Goal: Obtain resource: Download file/media

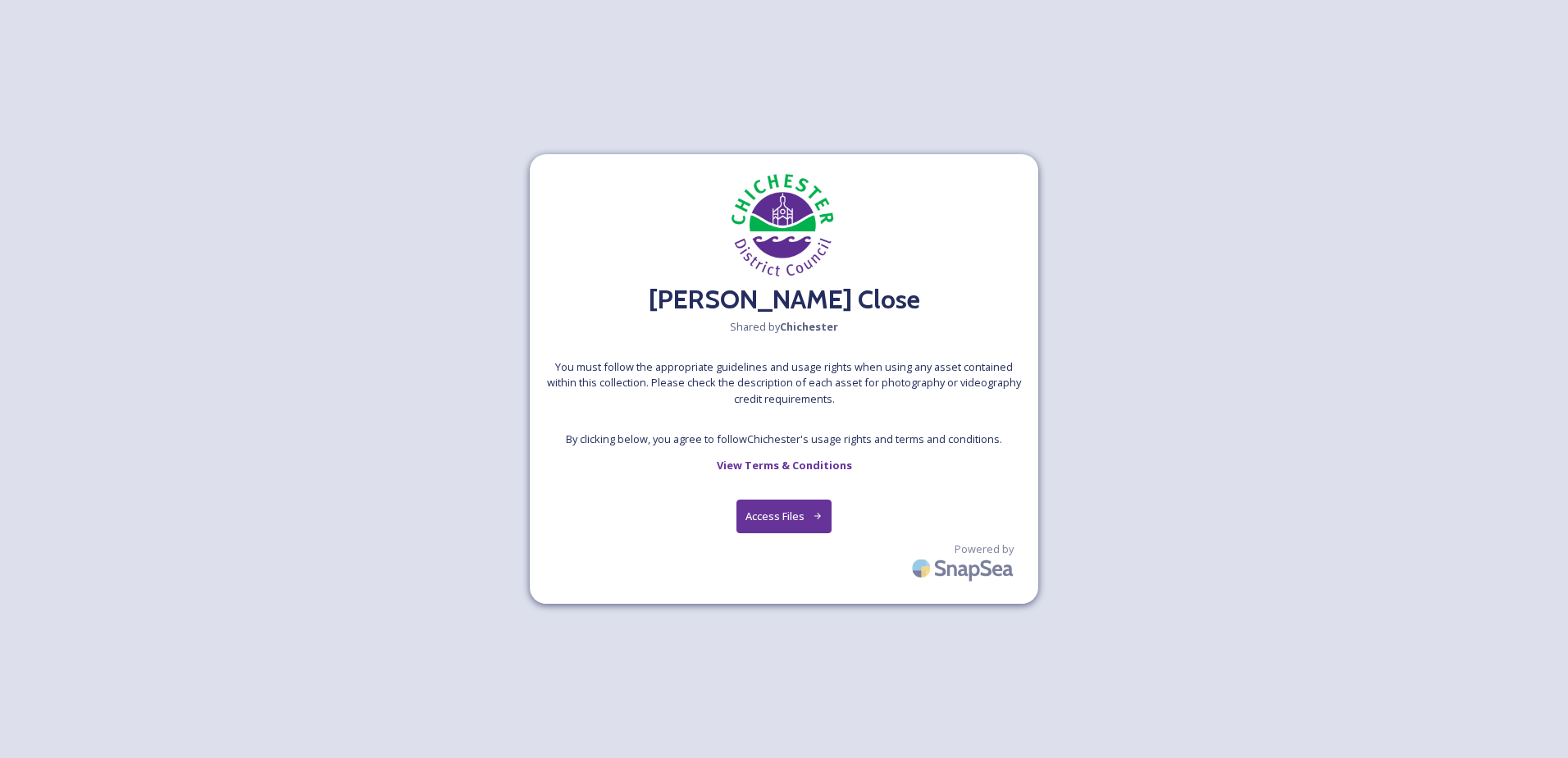
click at [787, 517] on button "Access Files" at bounding box center [784, 516] width 96 height 34
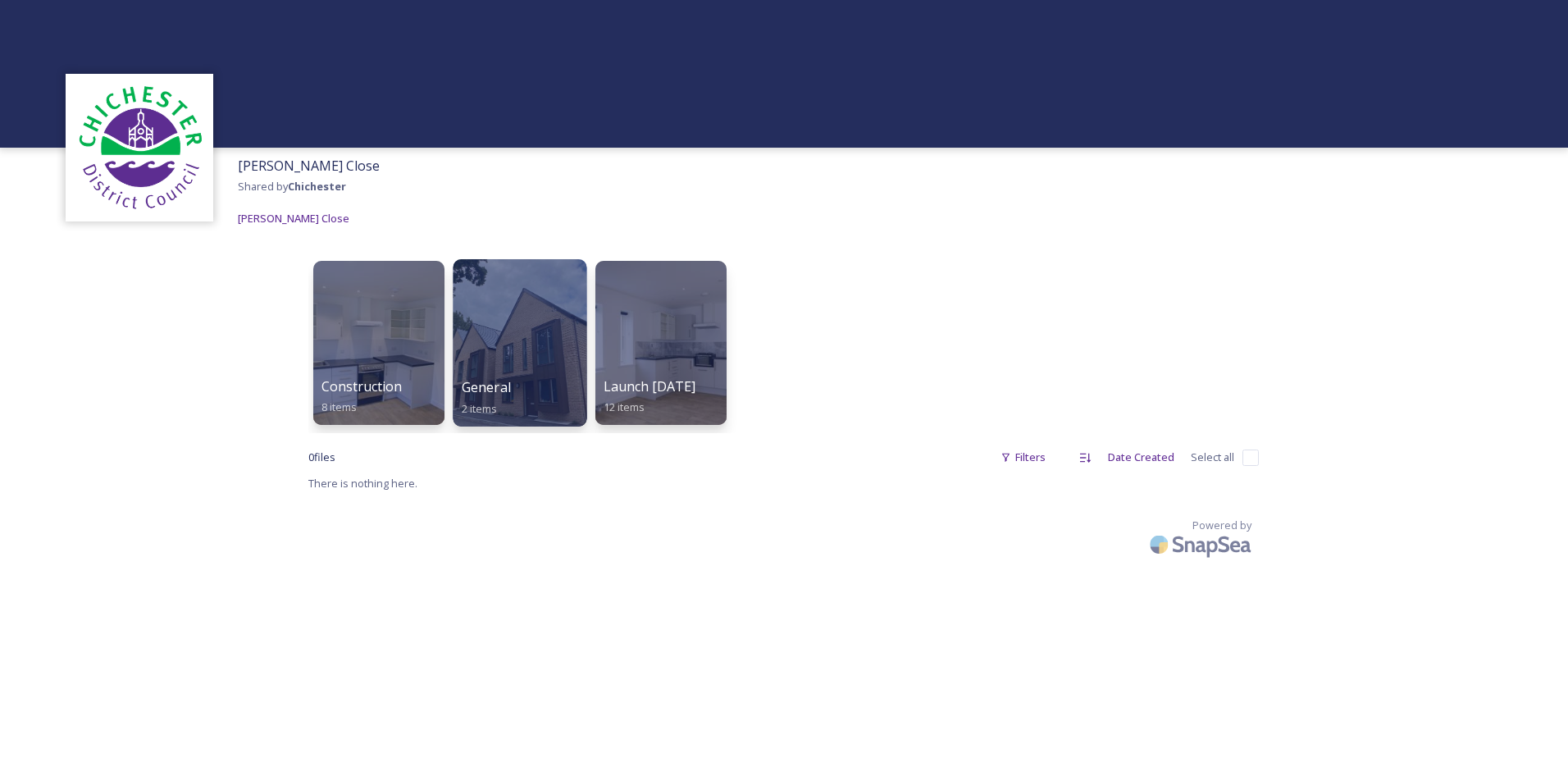
click at [525, 338] on div at bounding box center [519, 342] width 133 height 167
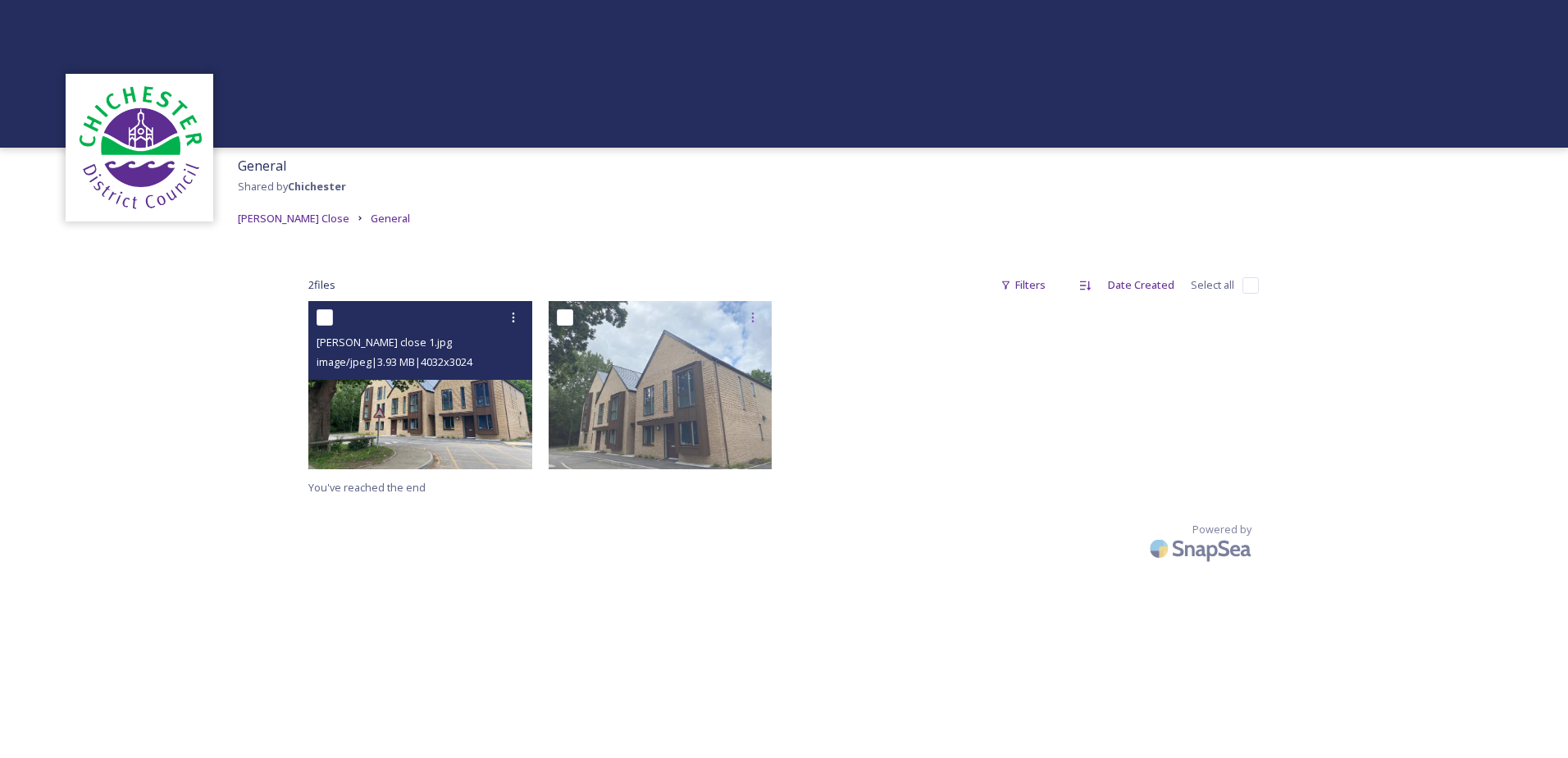
click at [486, 436] on img at bounding box center [421, 385] width 224 height 168
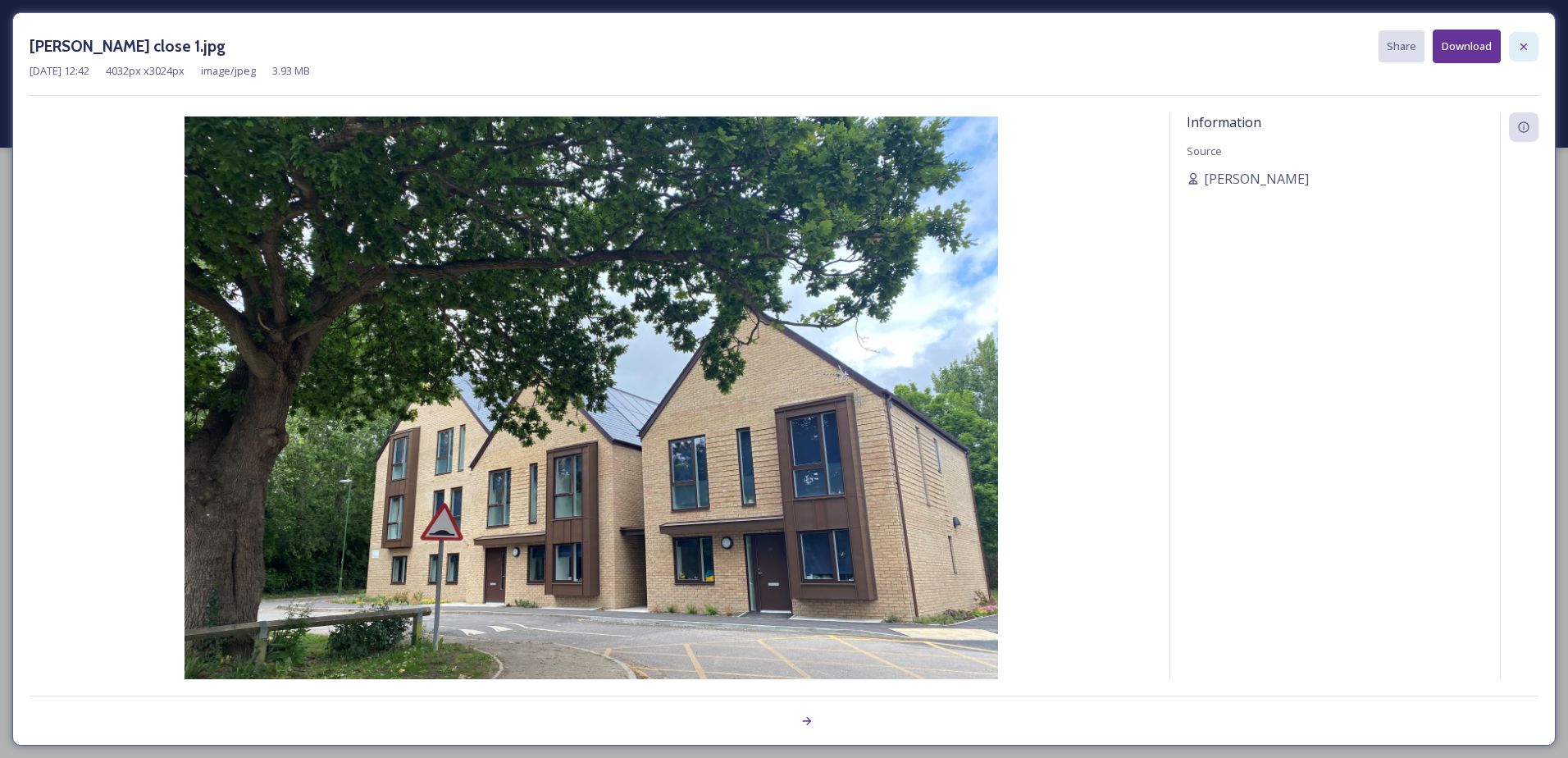
click at [1528, 43] on icon at bounding box center [1524, 47] width 14 height 14
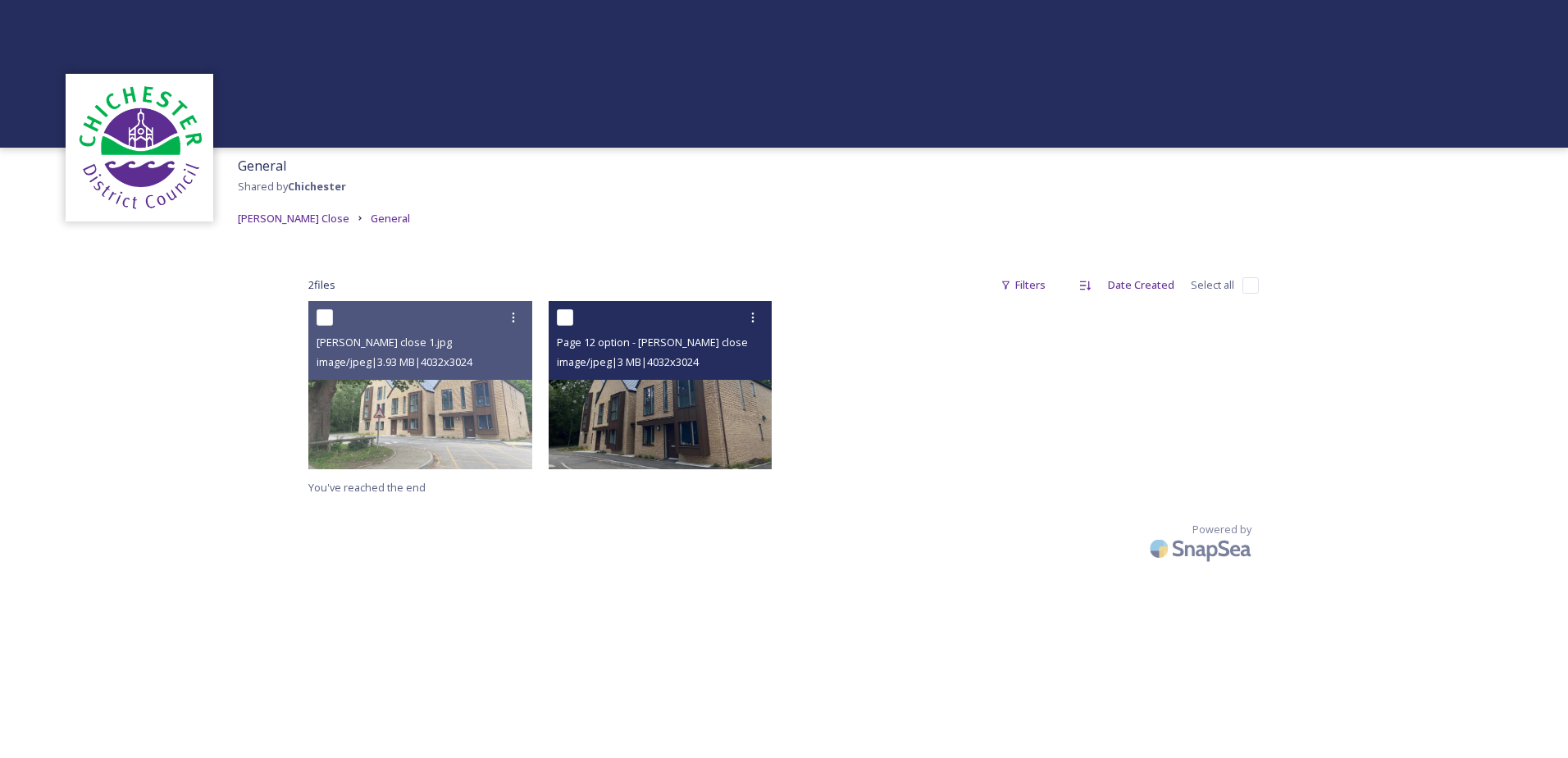
click at [663, 426] on img at bounding box center [661, 385] width 224 height 168
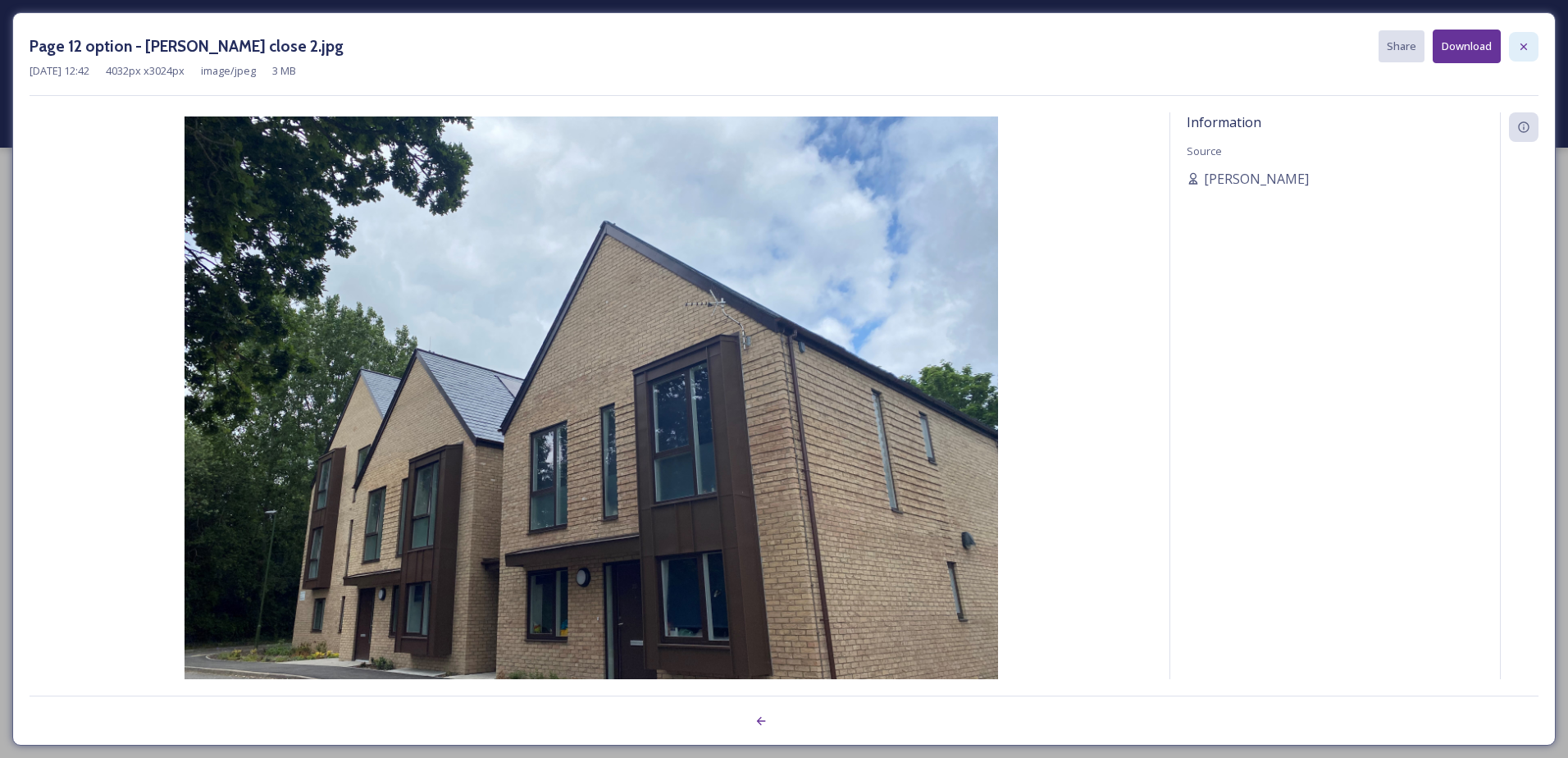
click at [1525, 42] on icon at bounding box center [1524, 47] width 14 height 14
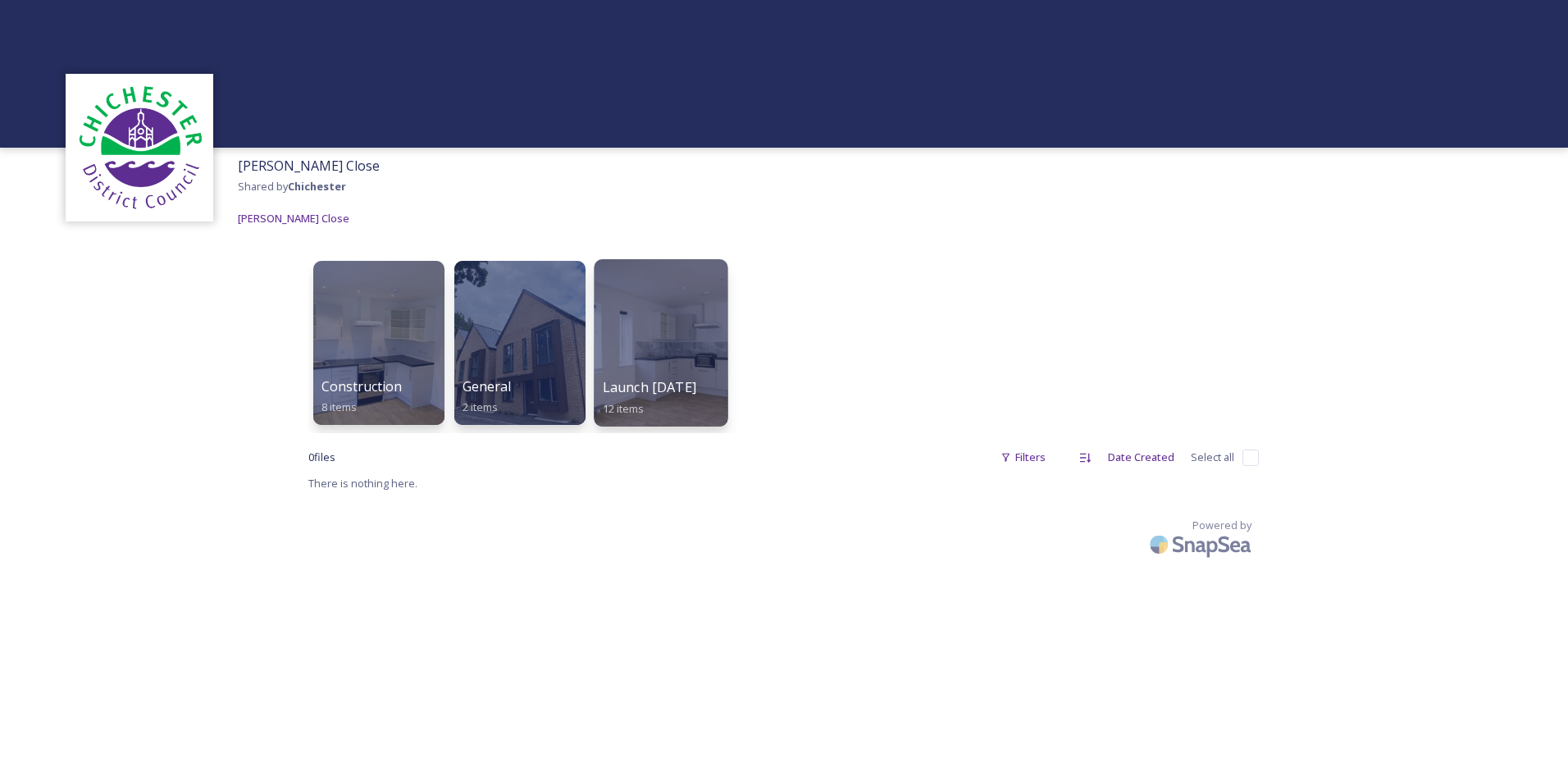
click at [659, 349] on div at bounding box center [660, 342] width 133 height 167
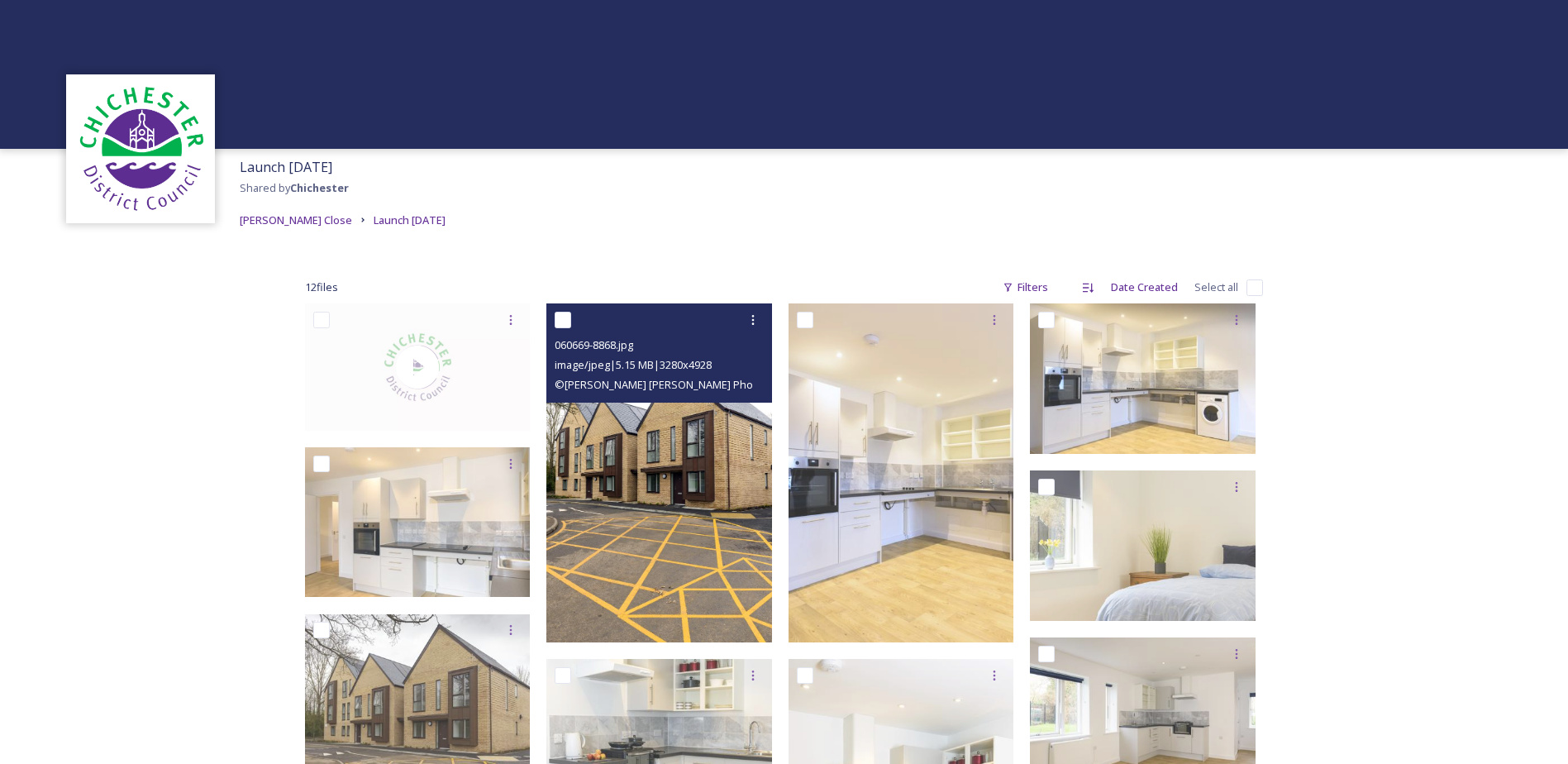
click at [685, 448] on img at bounding box center [659, 473] width 226 height 339
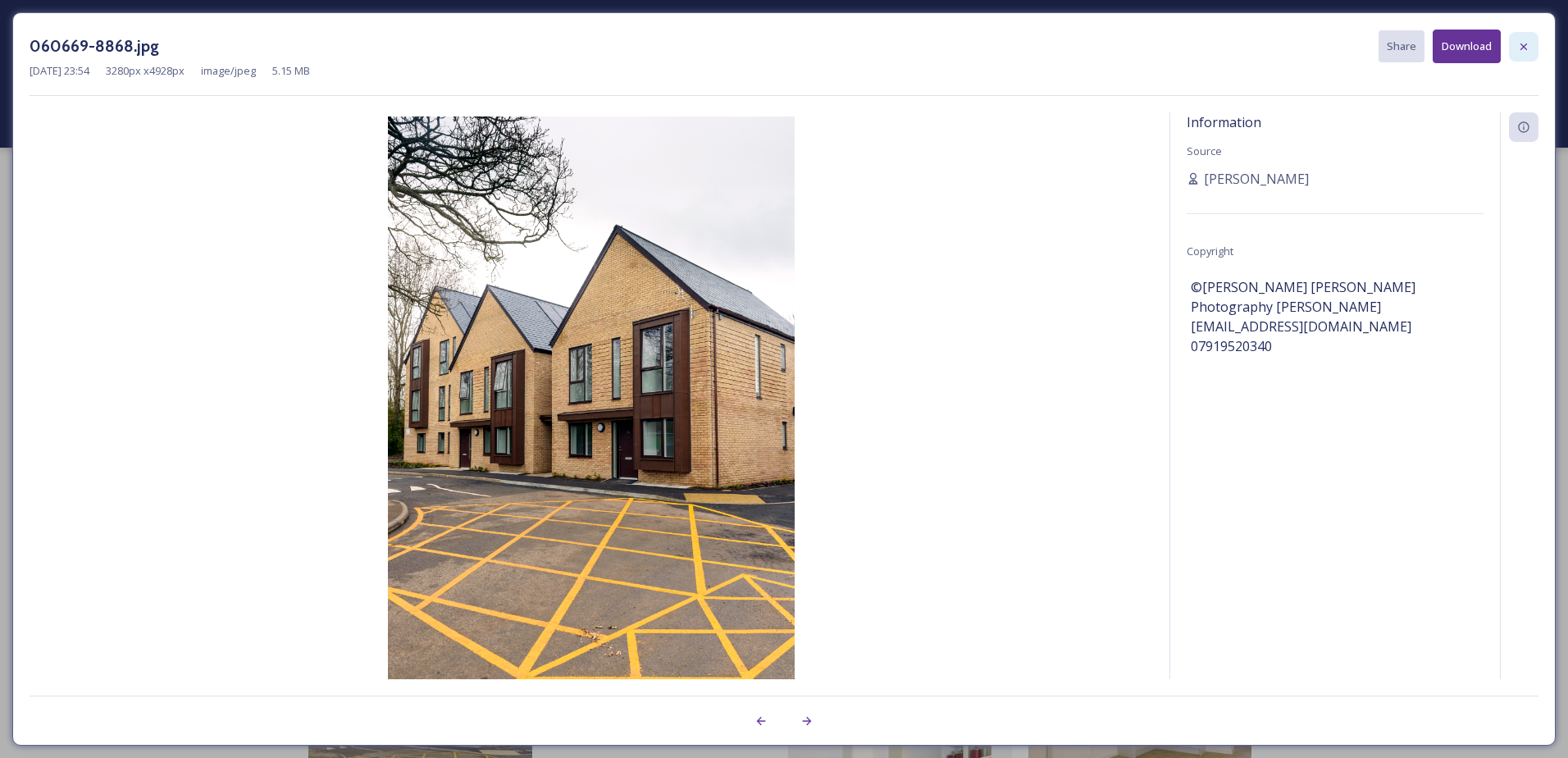
click at [1535, 43] on div at bounding box center [1524, 46] width 30 height 30
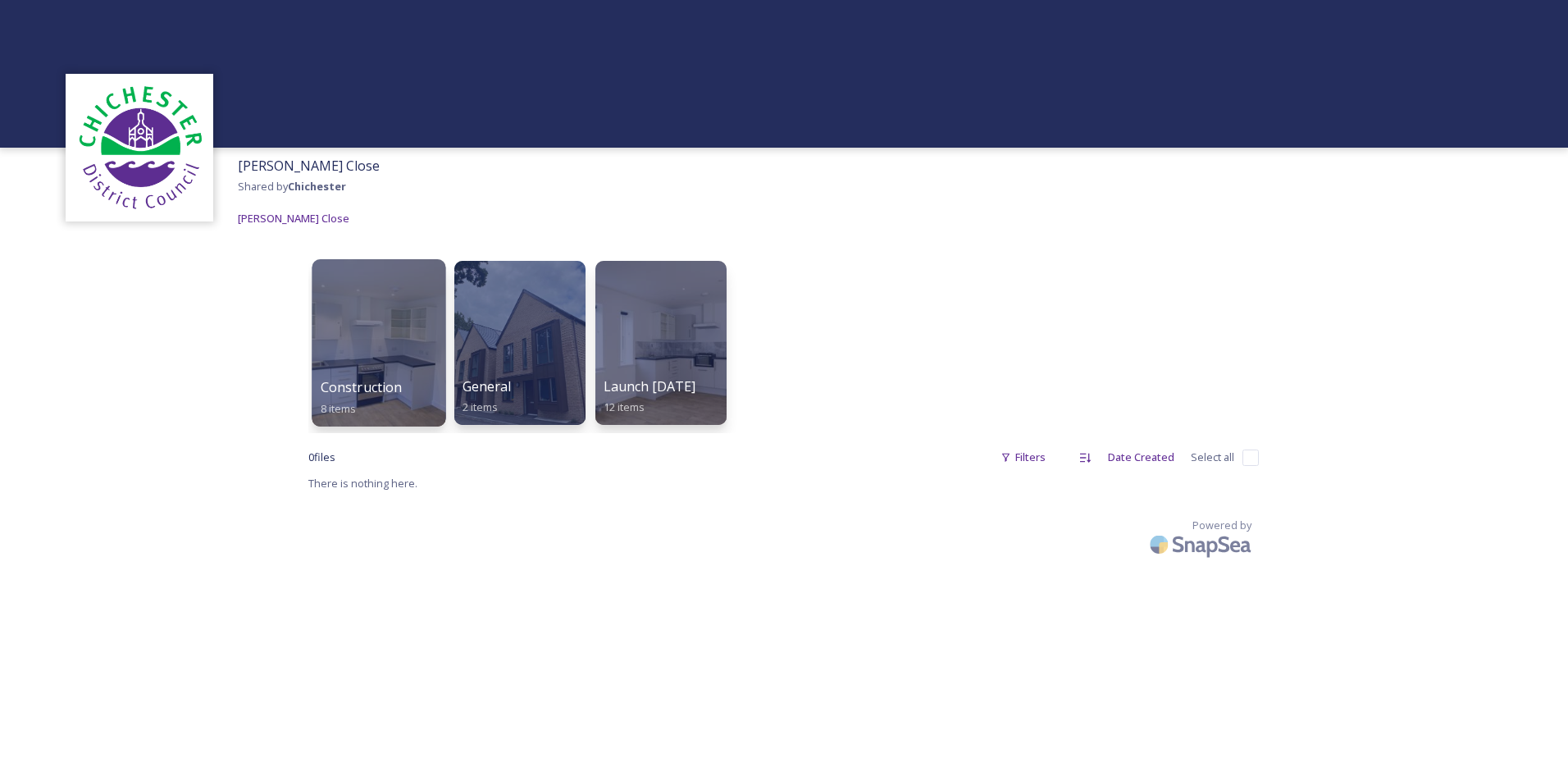
click at [357, 325] on div at bounding box center [378, 342] width 133 height 167
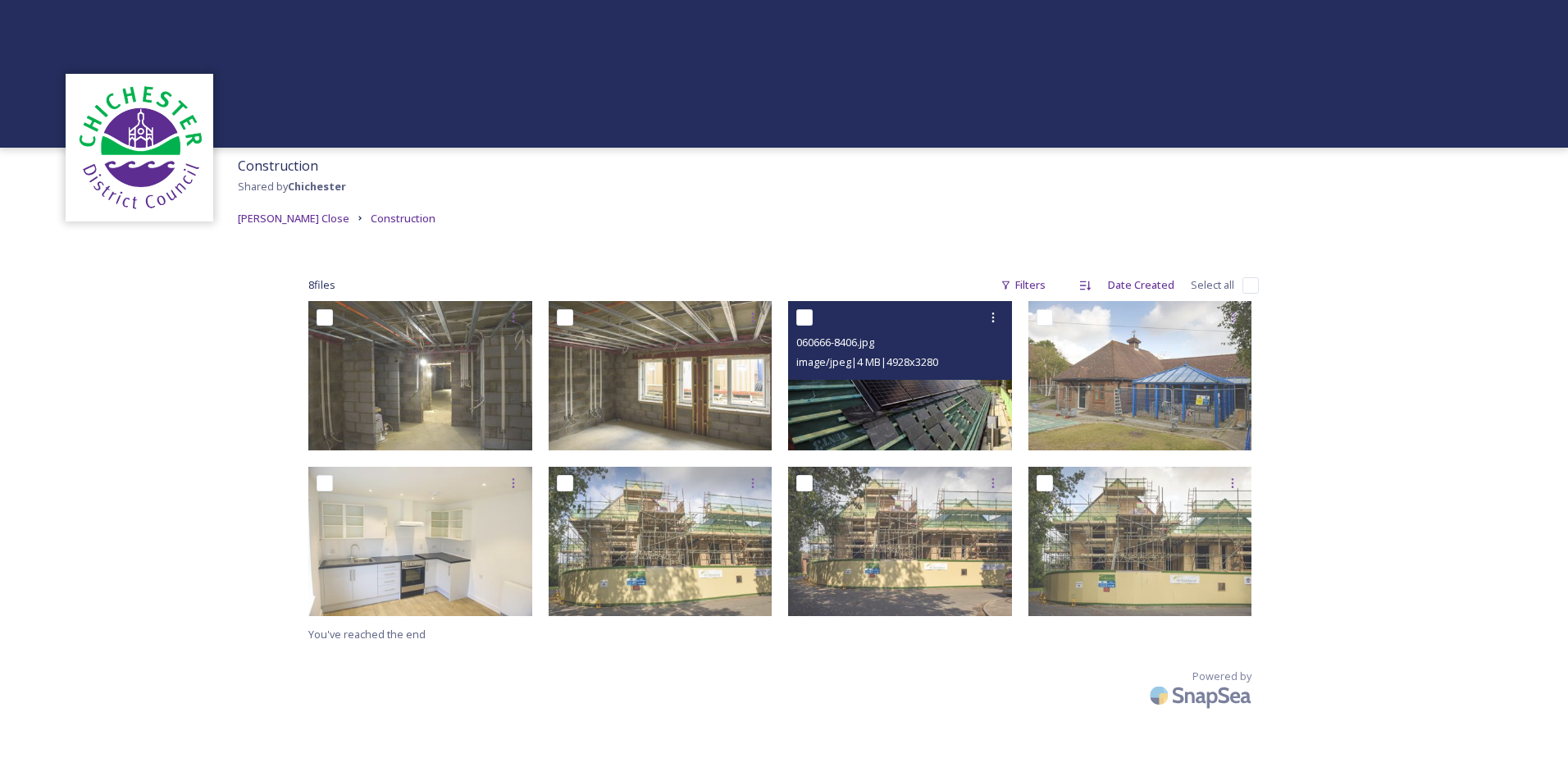
click at [940, 375] on div "060666-8406.jpg image/jpeg | 4 MB | 4928 x 3280" at bounding box center [900, 339] width 224 height 78
click at [931, 423] on img at bounding box center [900, 375] width 224 height 149
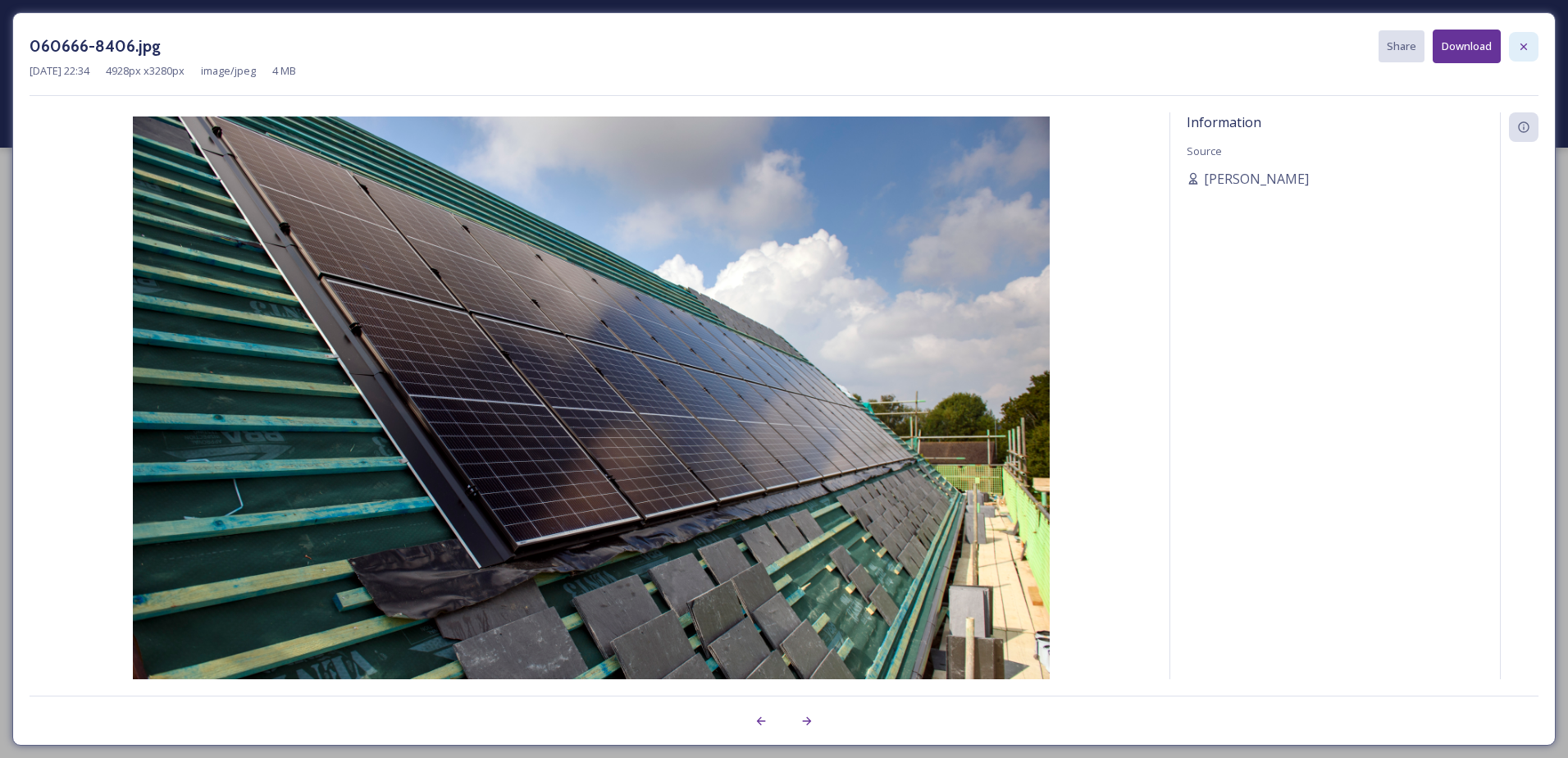
click at [1517, 54] on div at bounding box center [1524, 46] width 30 height 30
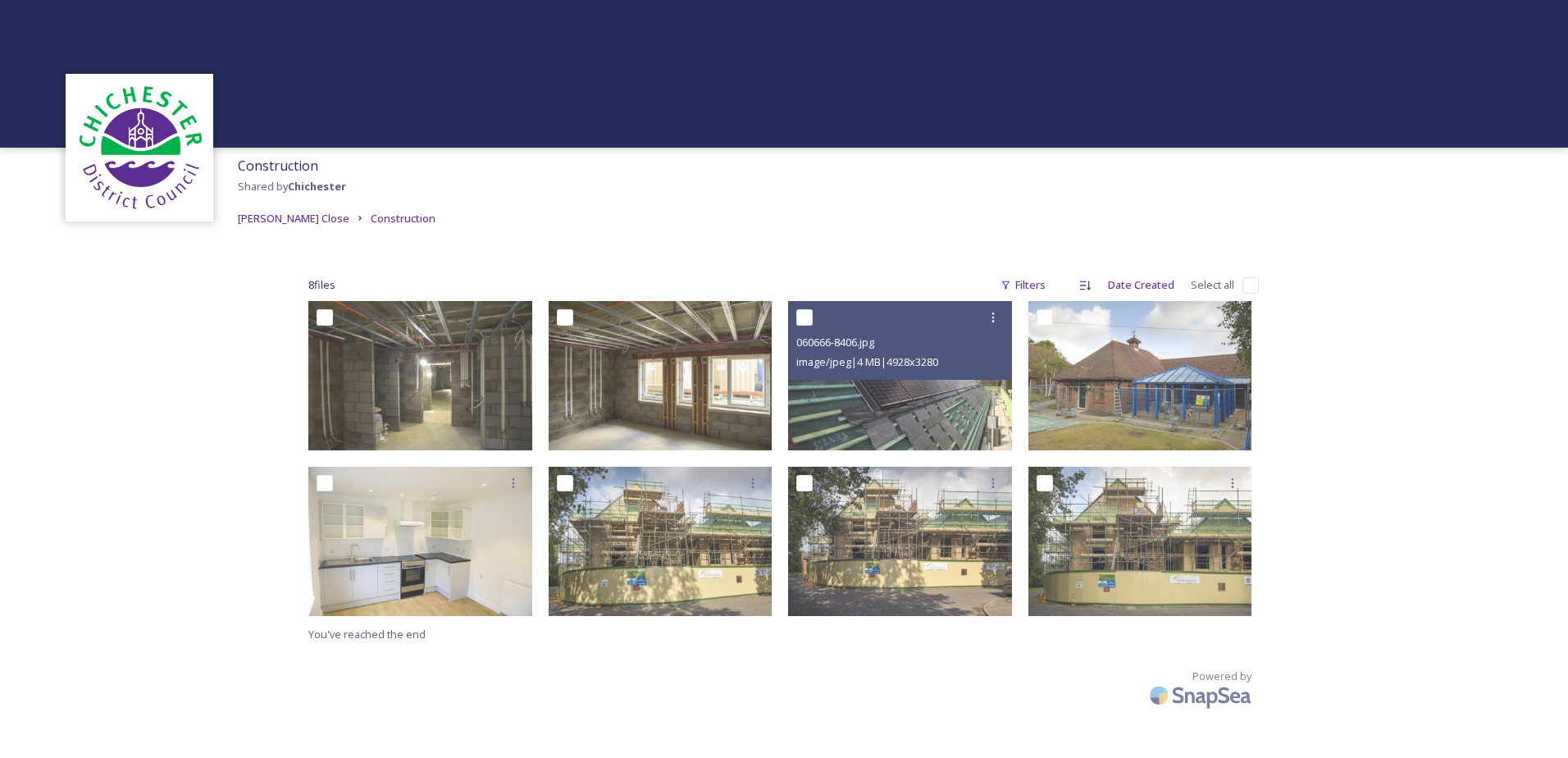
click at [1366, 351] on div "Construction Shared by Chichester [PERSON_NAME] Close Construction 8 file s Fil…" at bounding box center [784, 379] width 1568 height 758
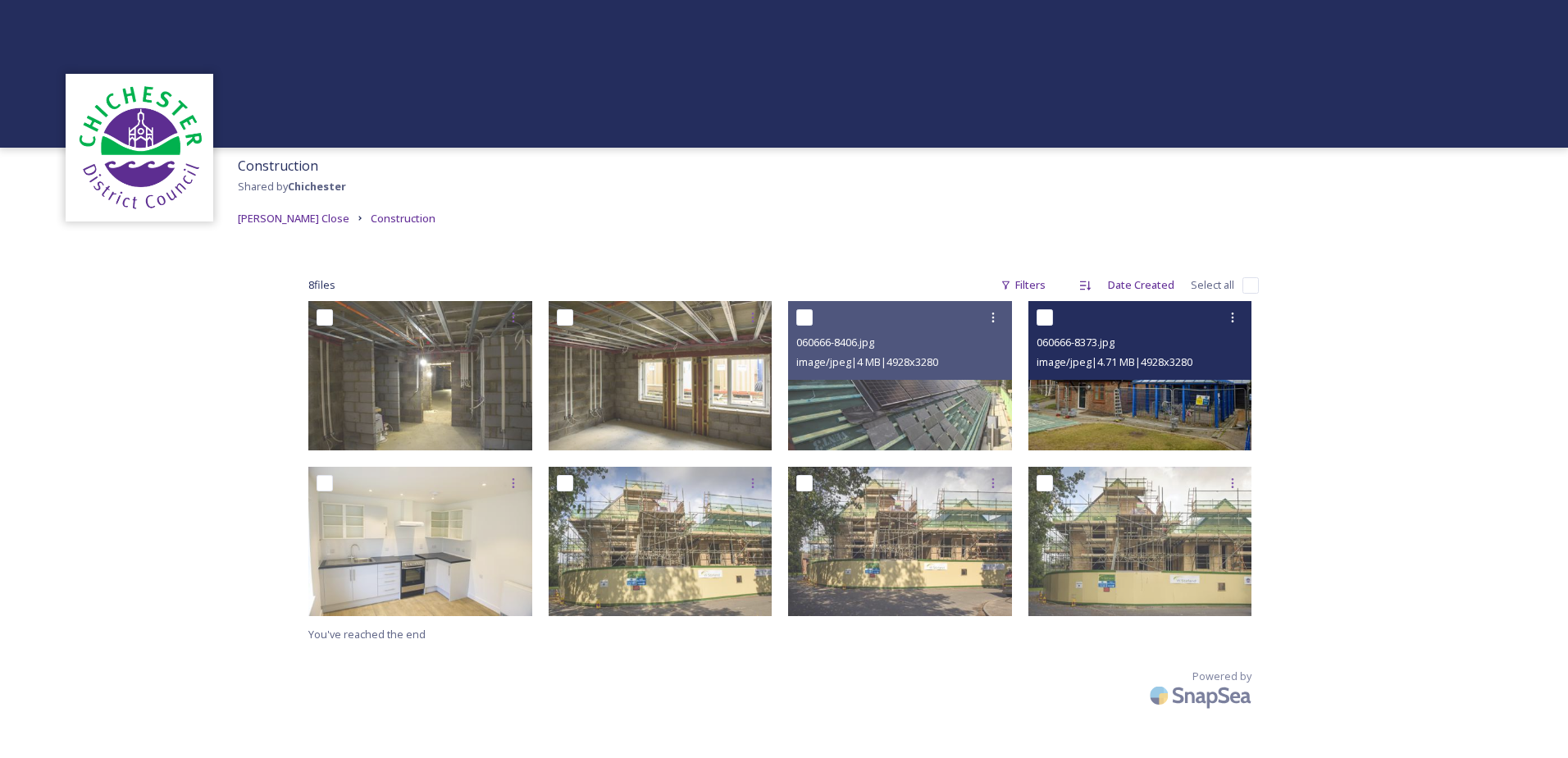
click at [1094, 401] on img at bounding box center [1141, 375] width 224 height 149
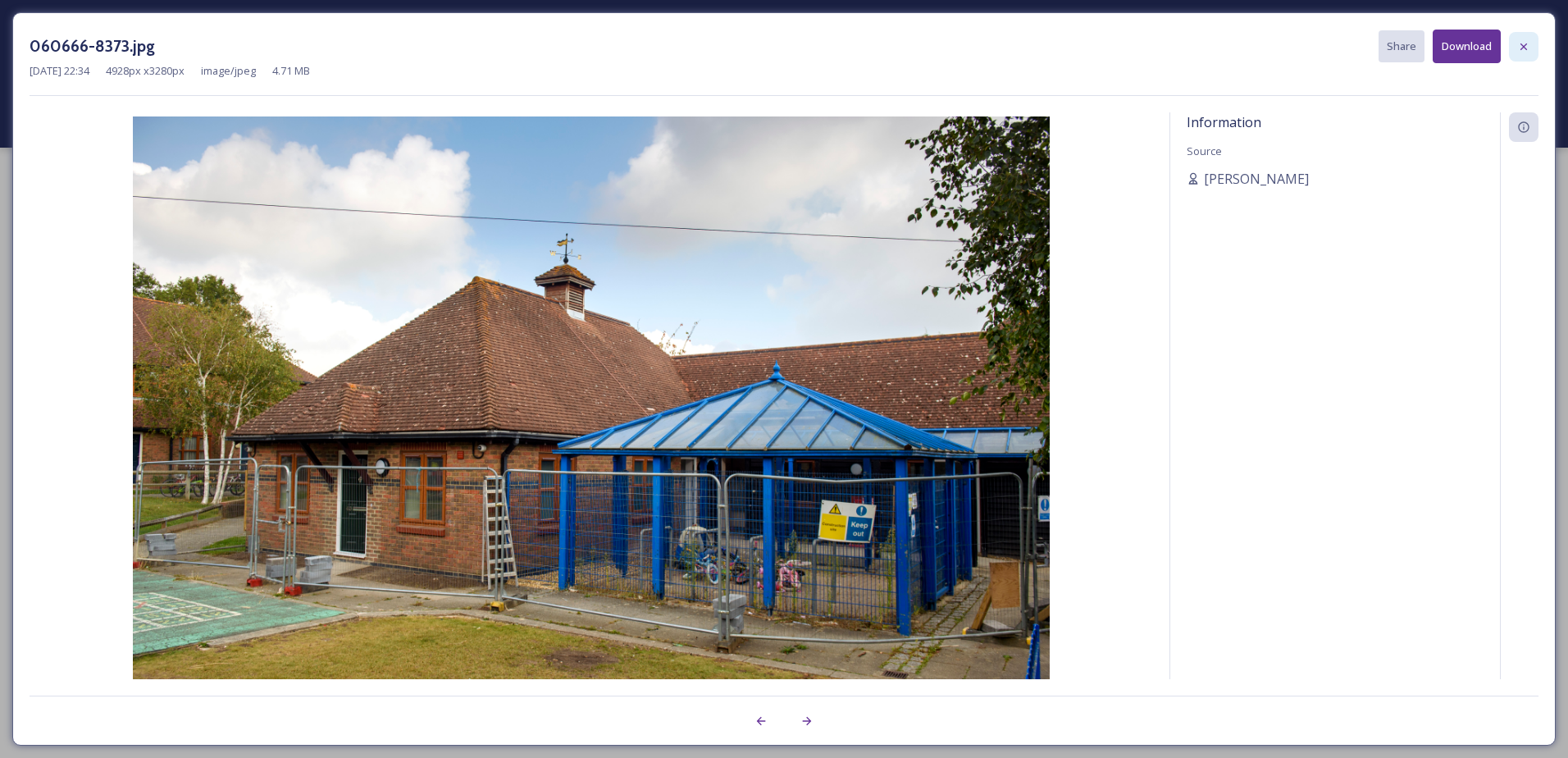
click at [1525, 46] on icon at bounding box center [1524, 47] width 14 height 14
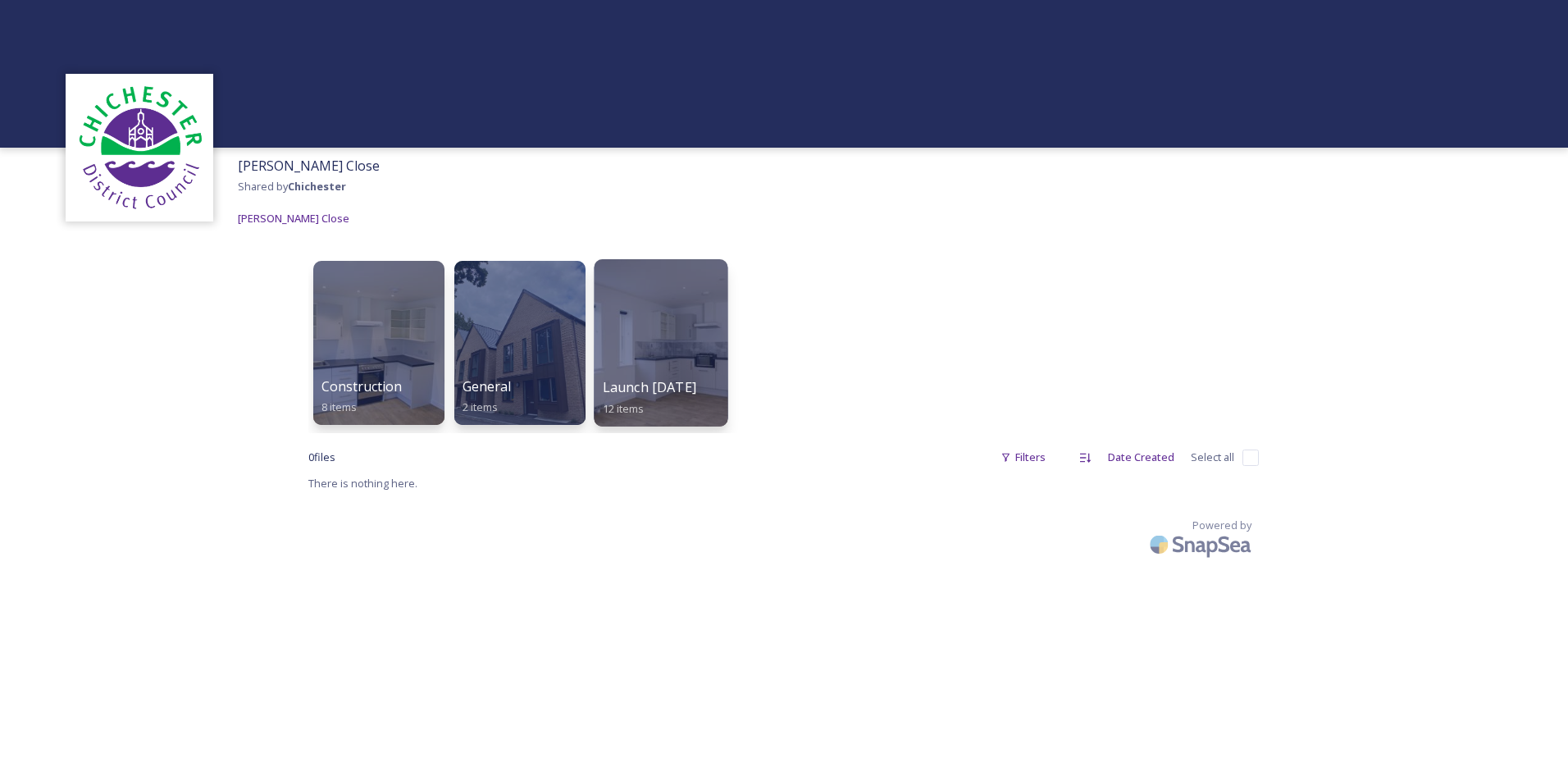
click at [716, 368] on div at bounding box center [660, 342] width 133 height 167
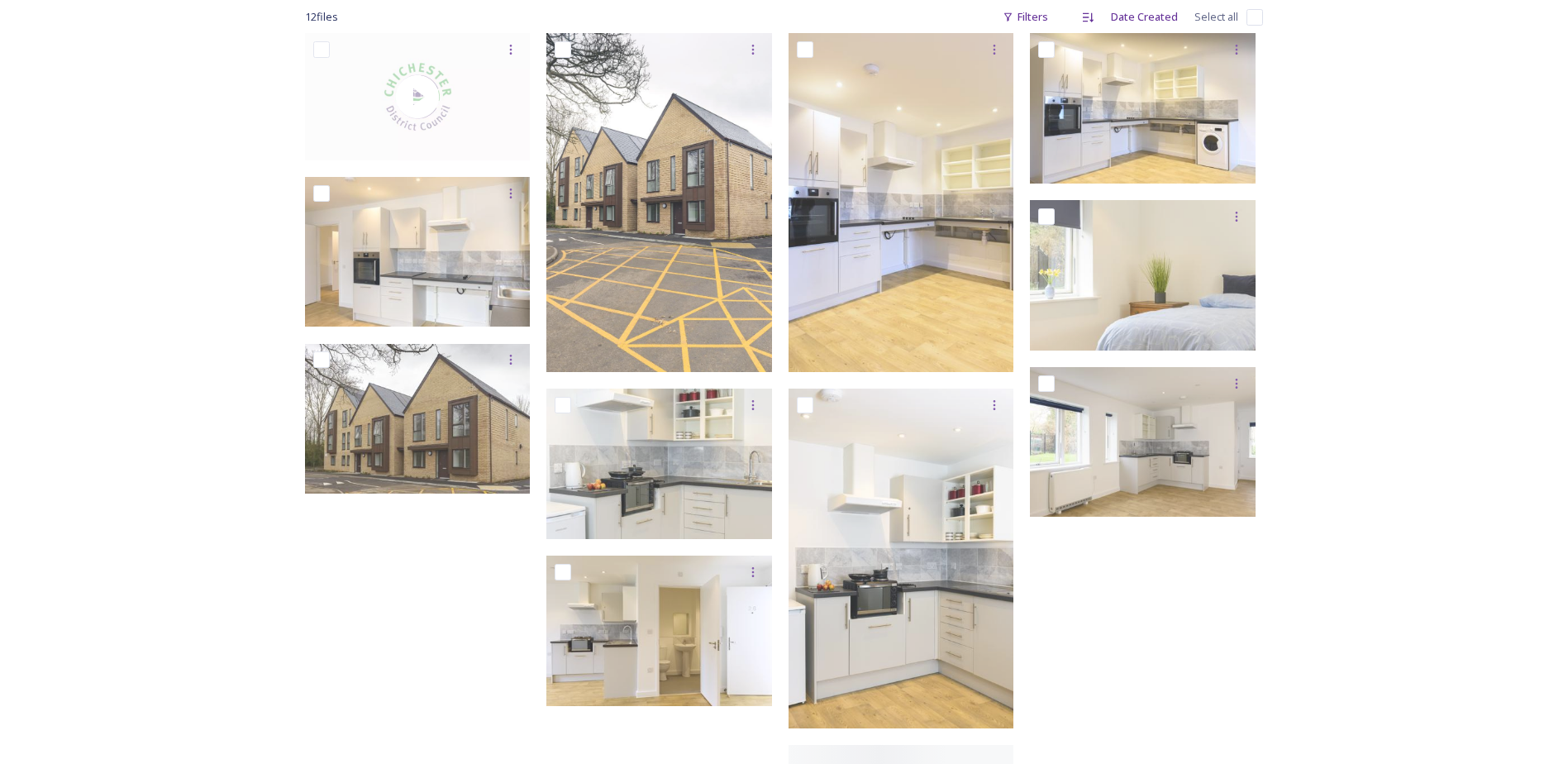
scroll to position [330, 0]
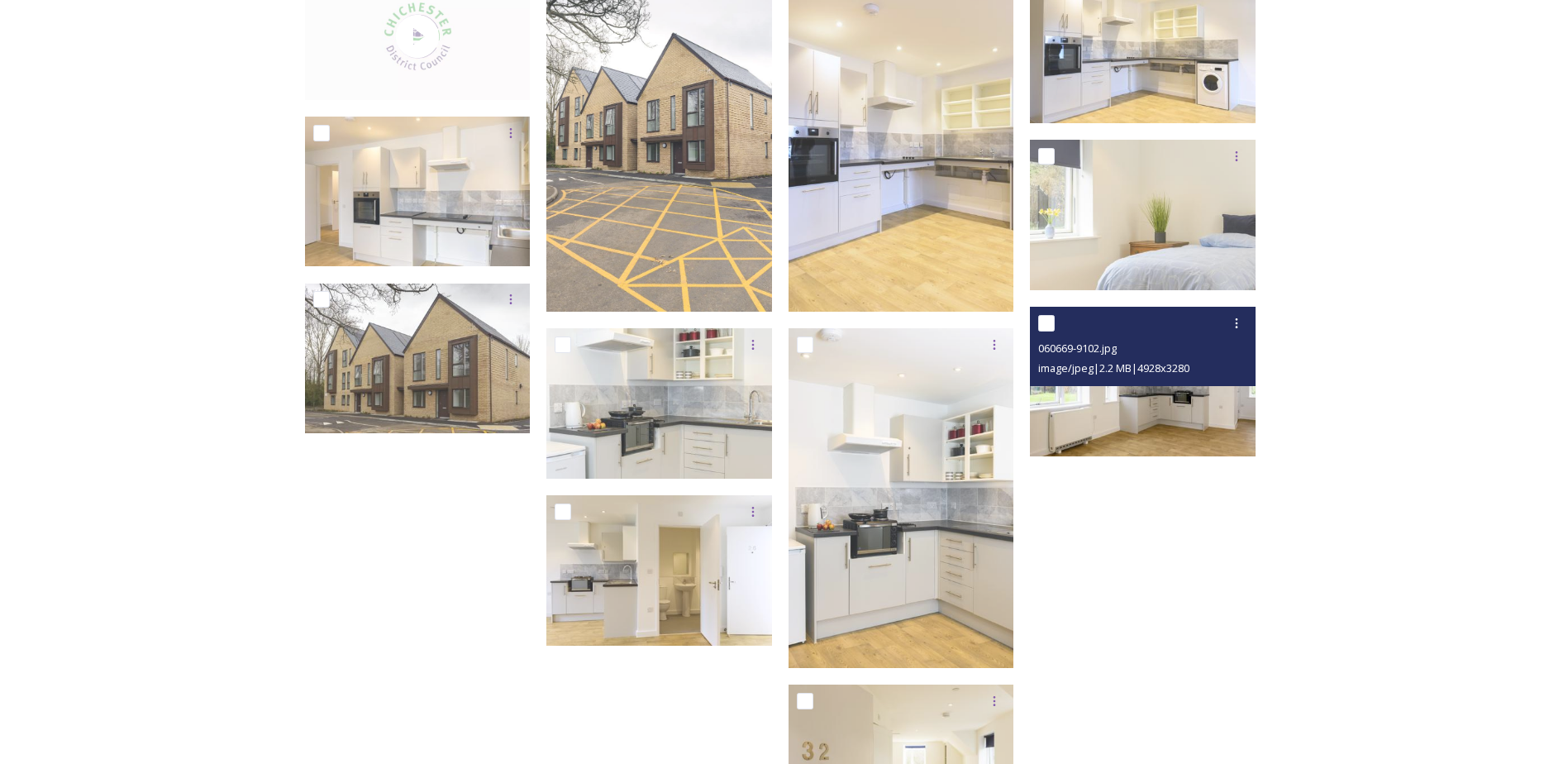
click at [1116, 401] on img at bounding box center [1142, 382] width 226 height 150
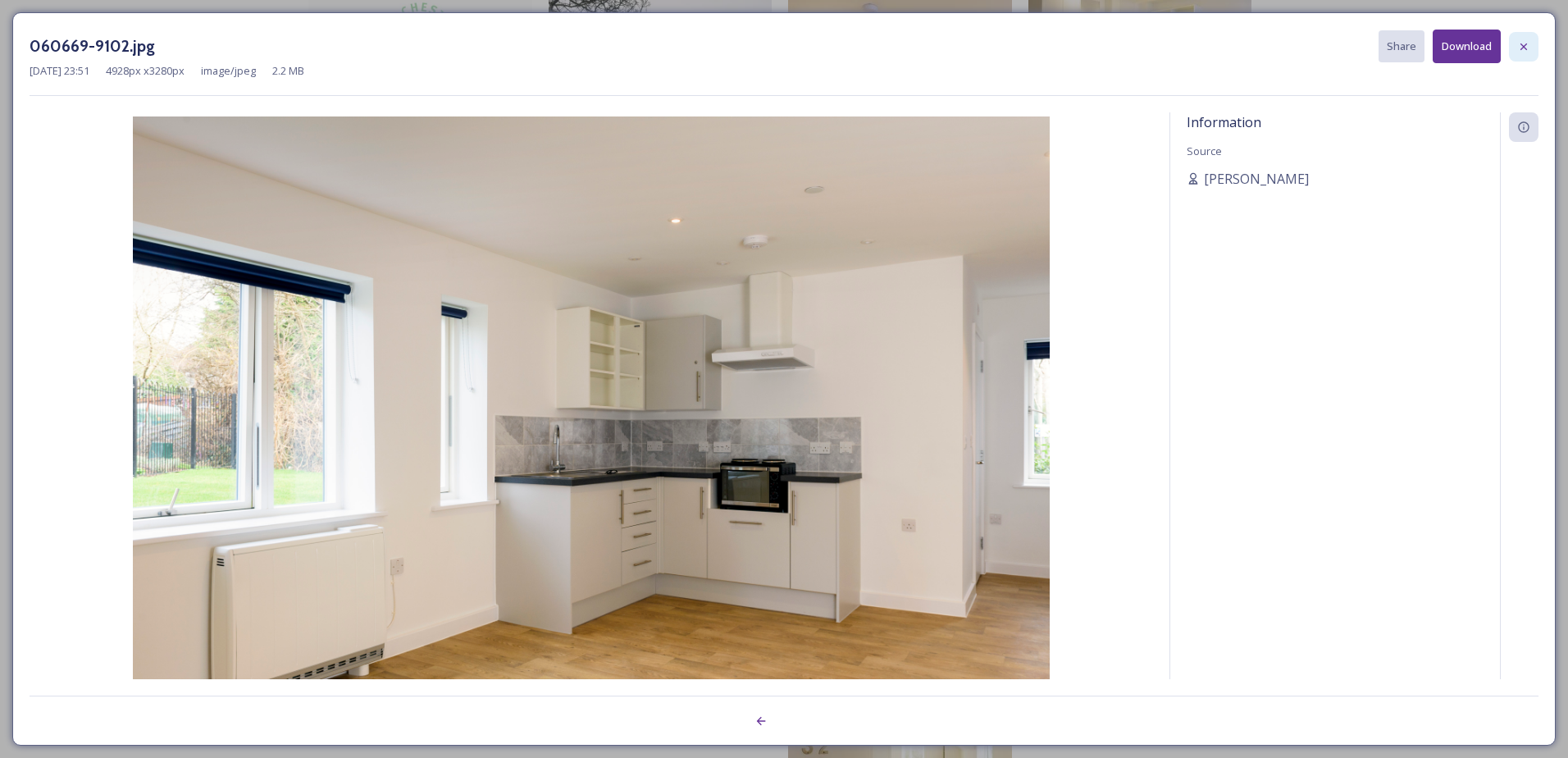
click at [1526, 50] on icon at bounding box center [1524, 47] width 14 height 14
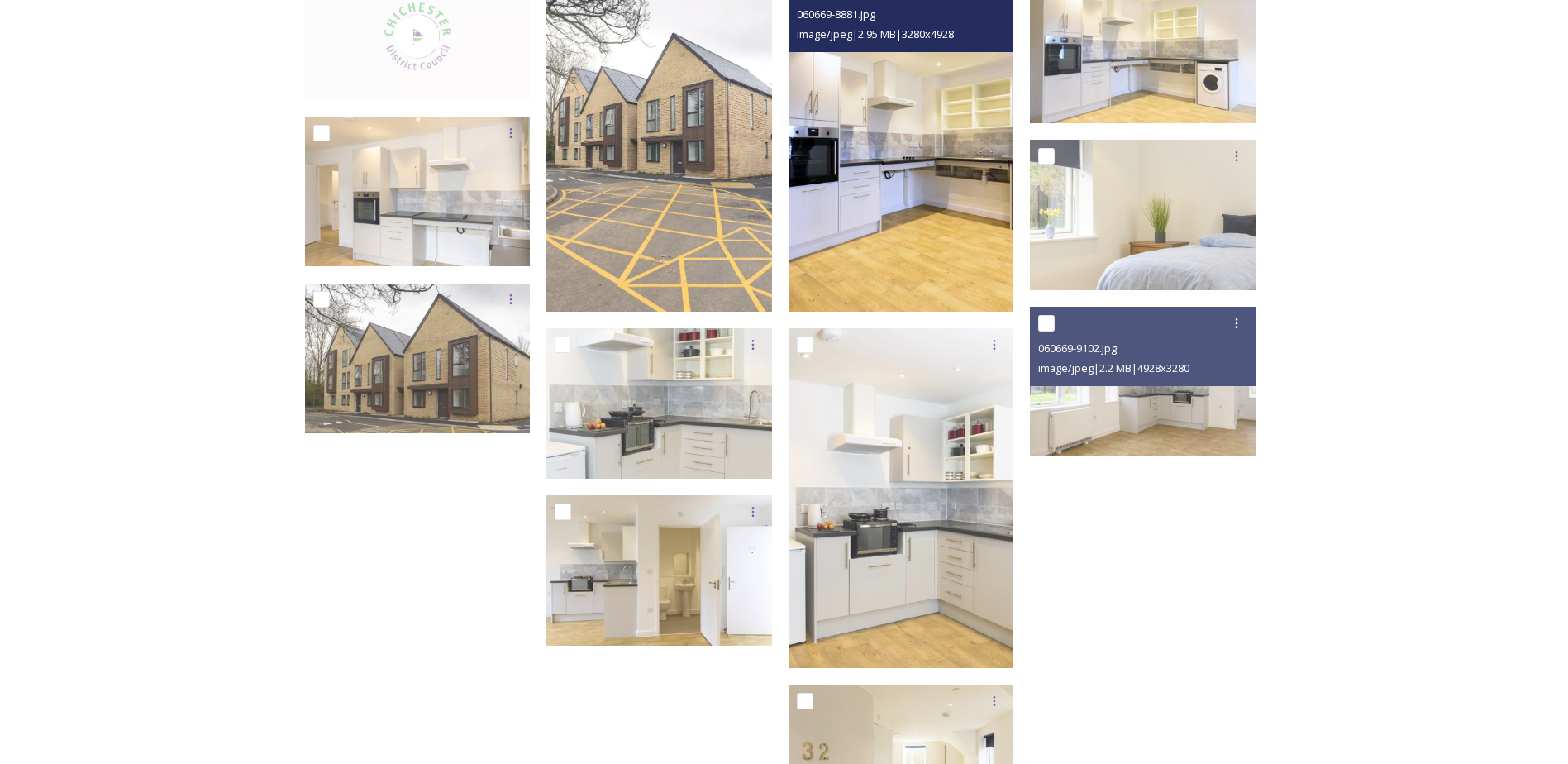
click at [916, 192] on img at bounding box center [901, 142] width 226 height 340
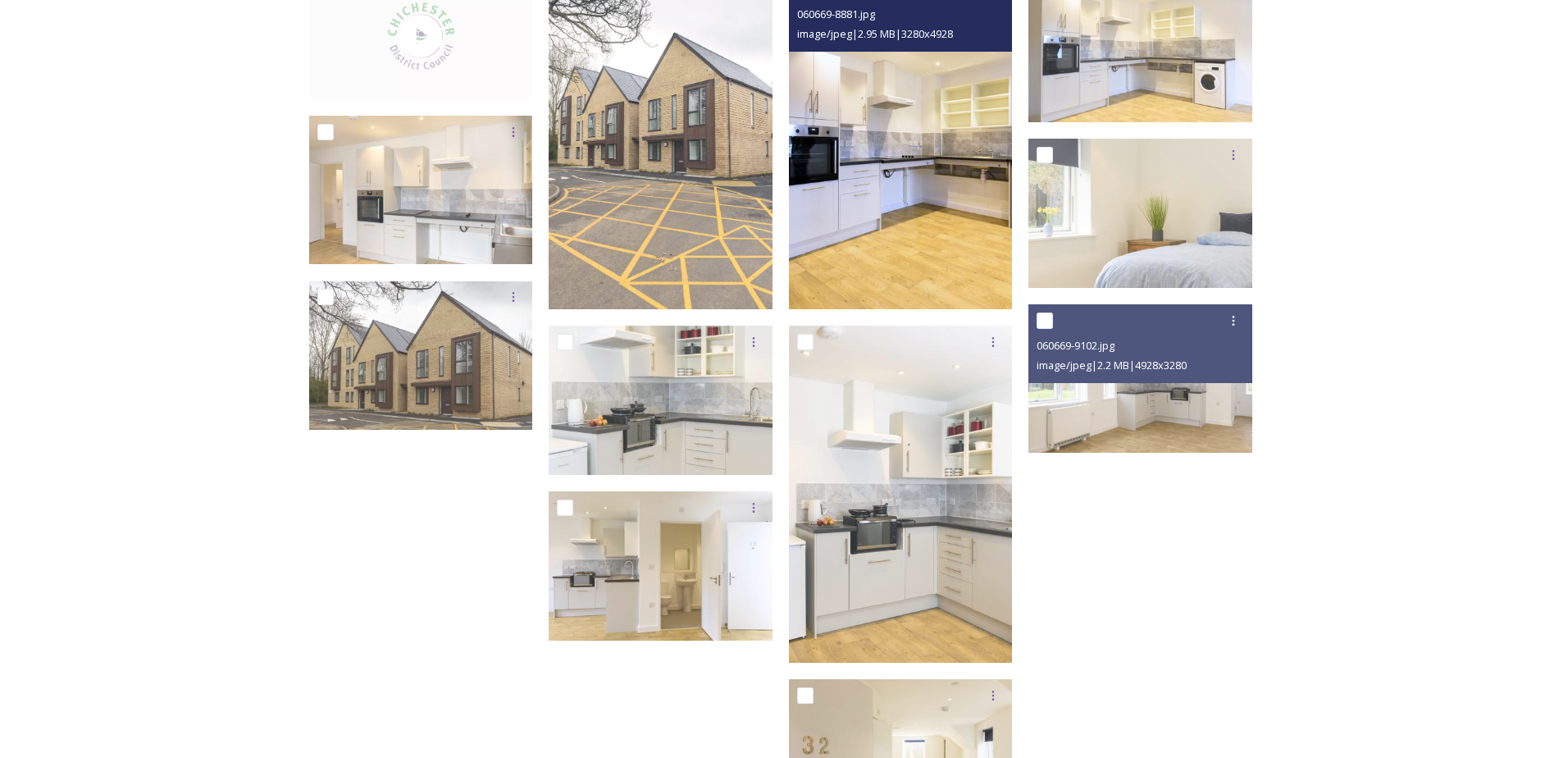
scroll to position [325, 0]
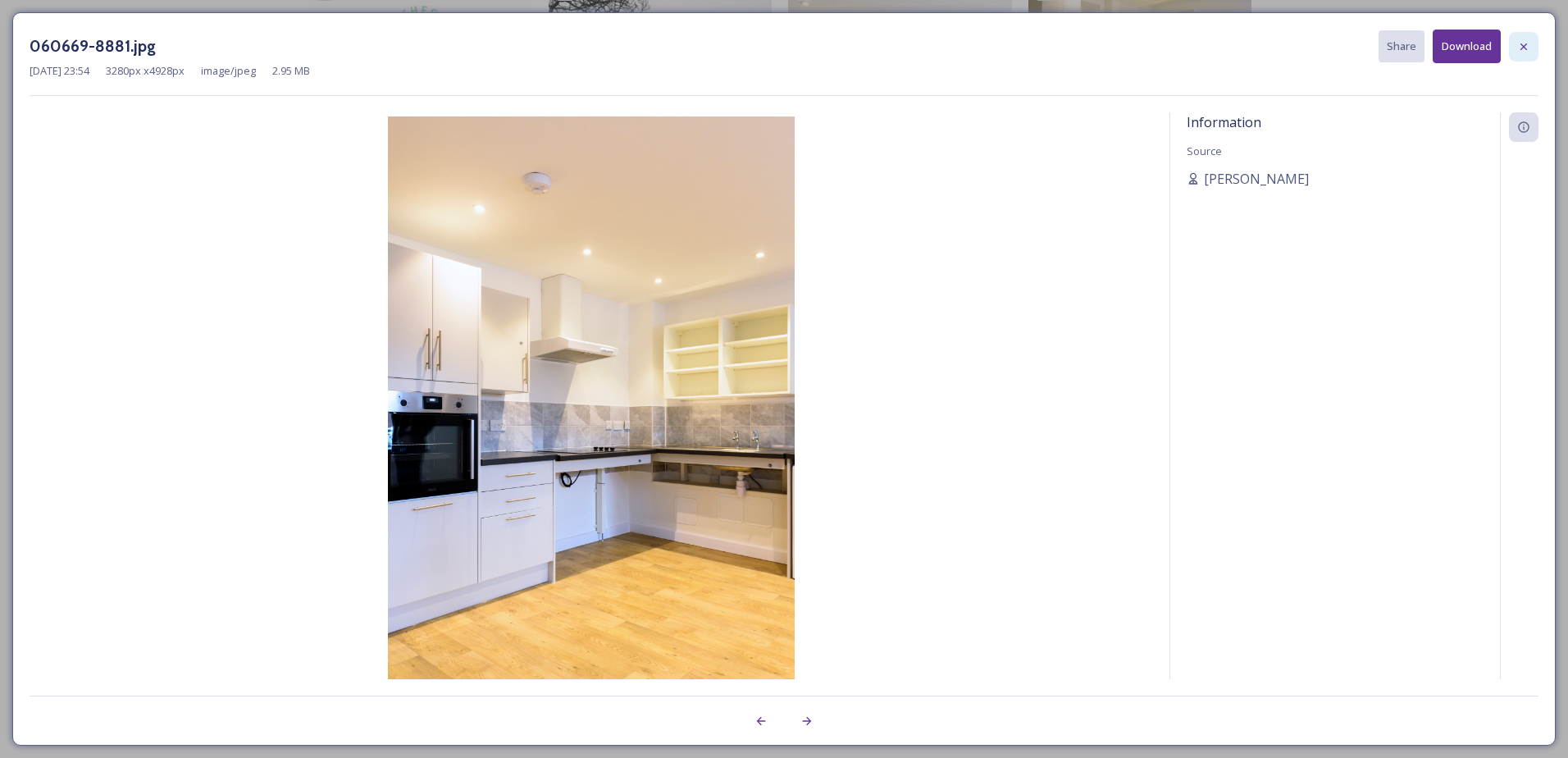
click at [1523, 43] on icon at bounding box center [1524, 47] width 14 height 14
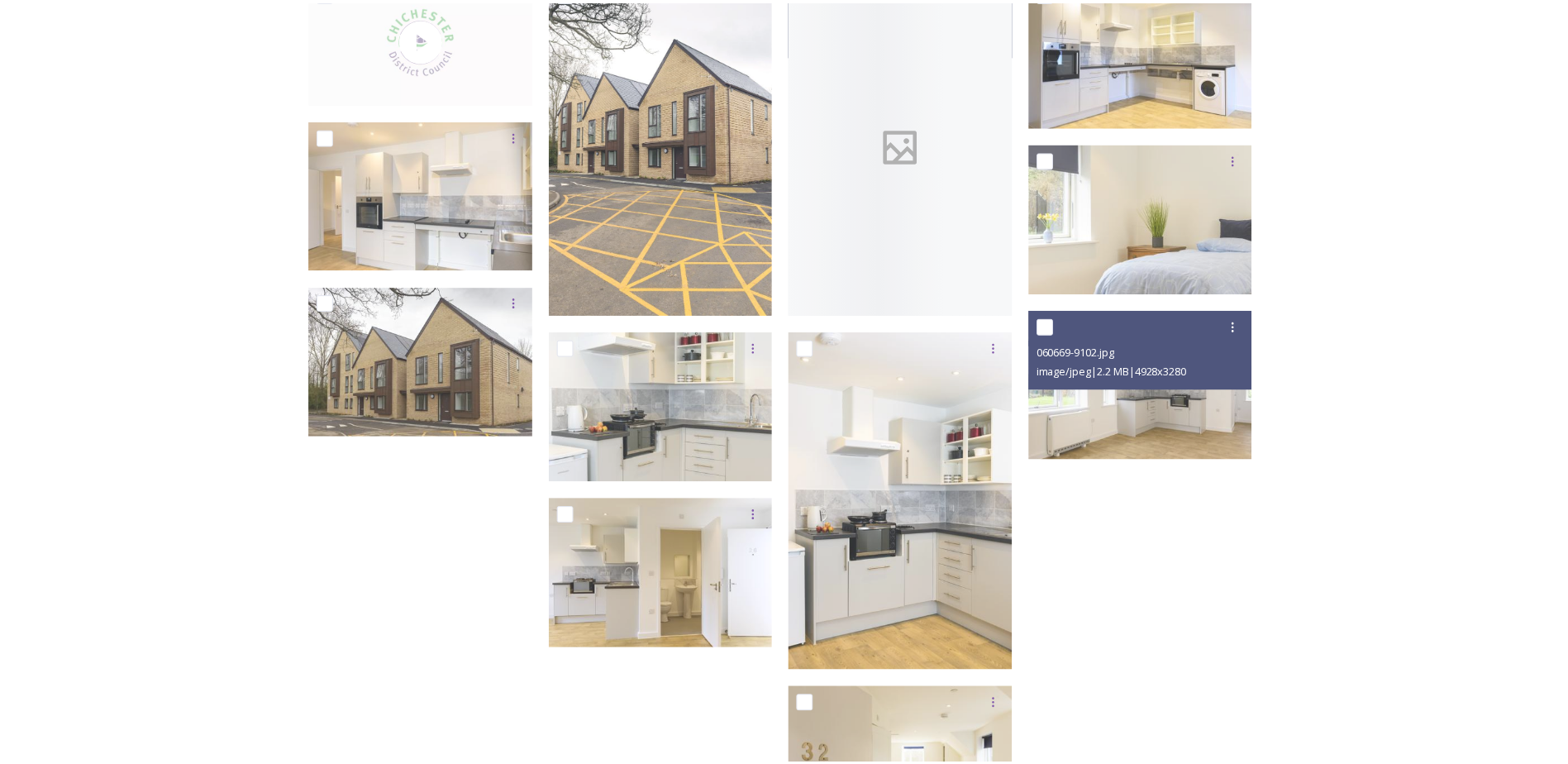
scroll to position [330, 0]
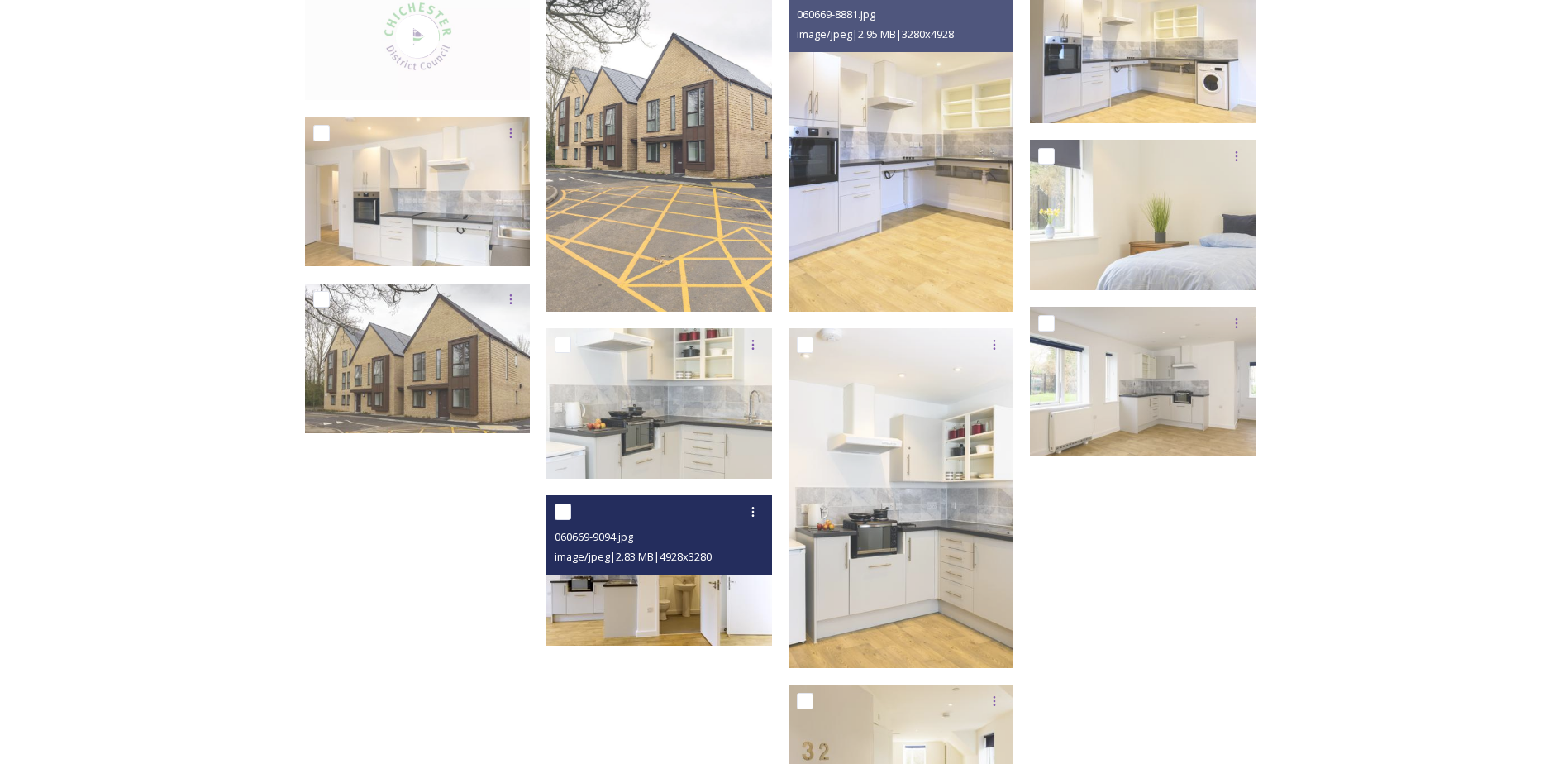
click at [631, 570] on div "060669-9094.jpg image/jpeg | 2.83 MB | 4928 x 3280" at bounding box center [659, 534] width 226 height 79
click at [640, 595] on img at bounding box center [659, 570] width 226 height 150
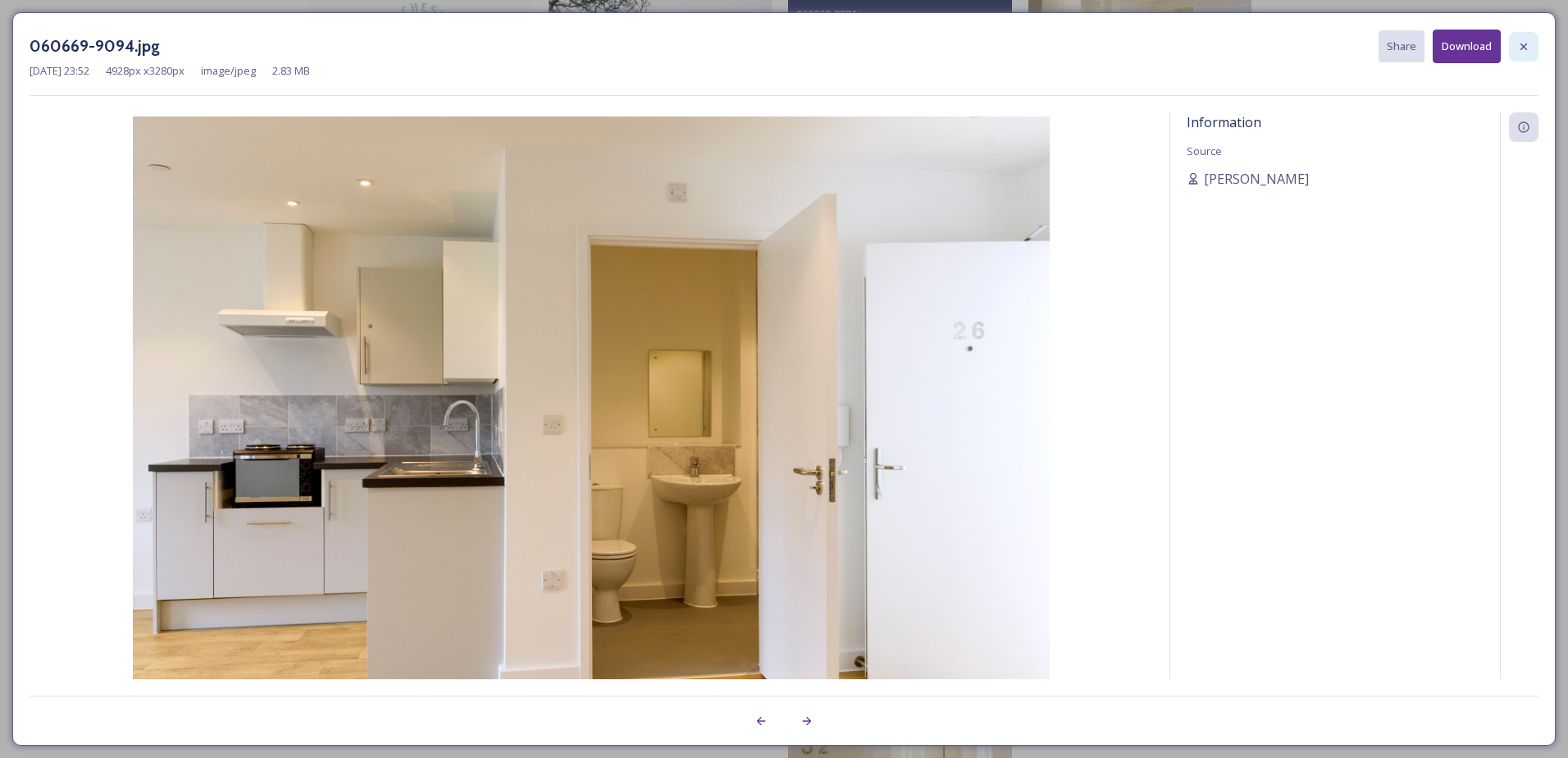
click at [1529, 43] on icon at bounding box center [1524, 47] width 14 height 14
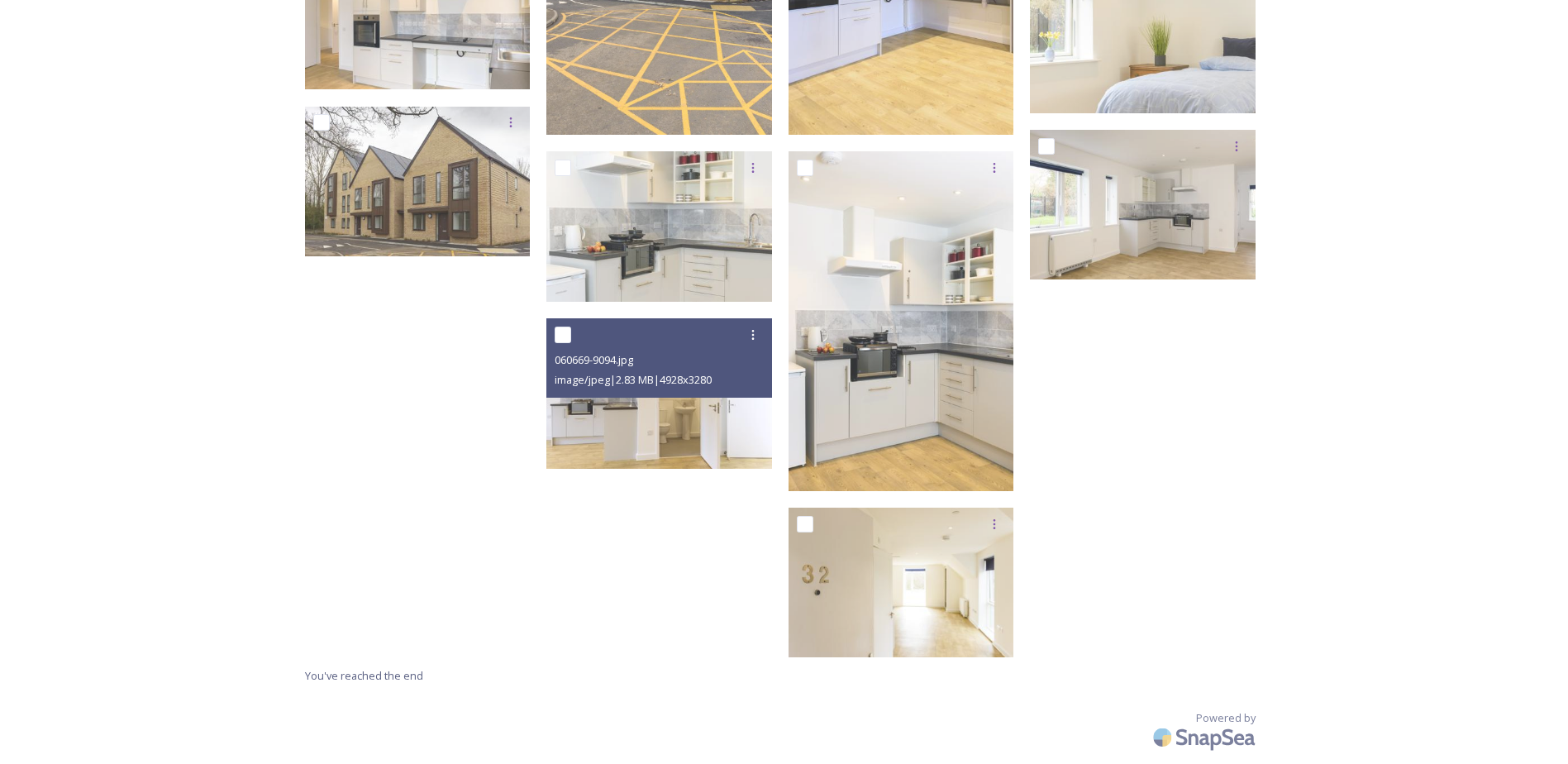
scroll to position [516, 0]
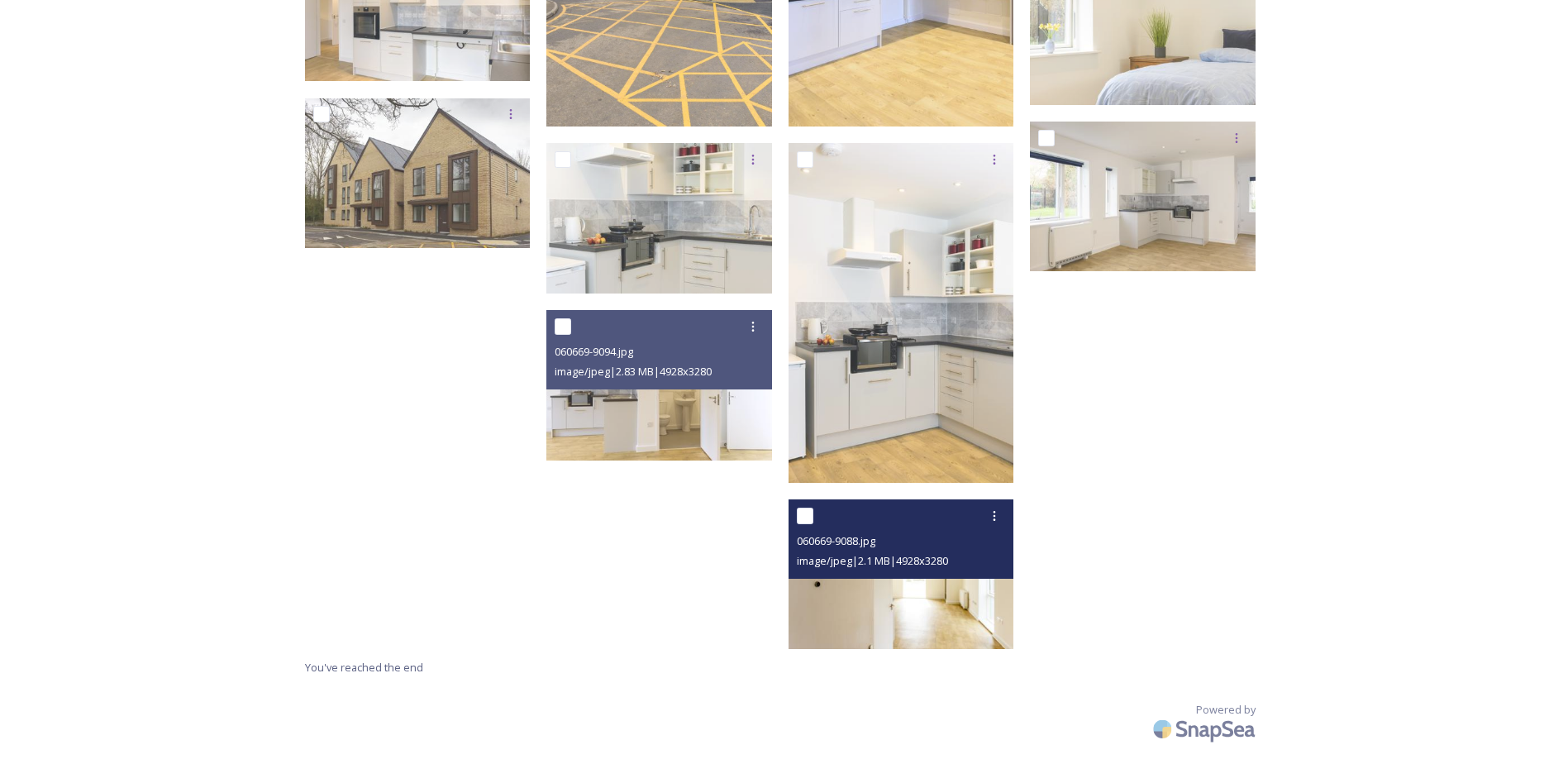
click at [957, 592] on img at bounding box center [901, 574] width 226 height 150
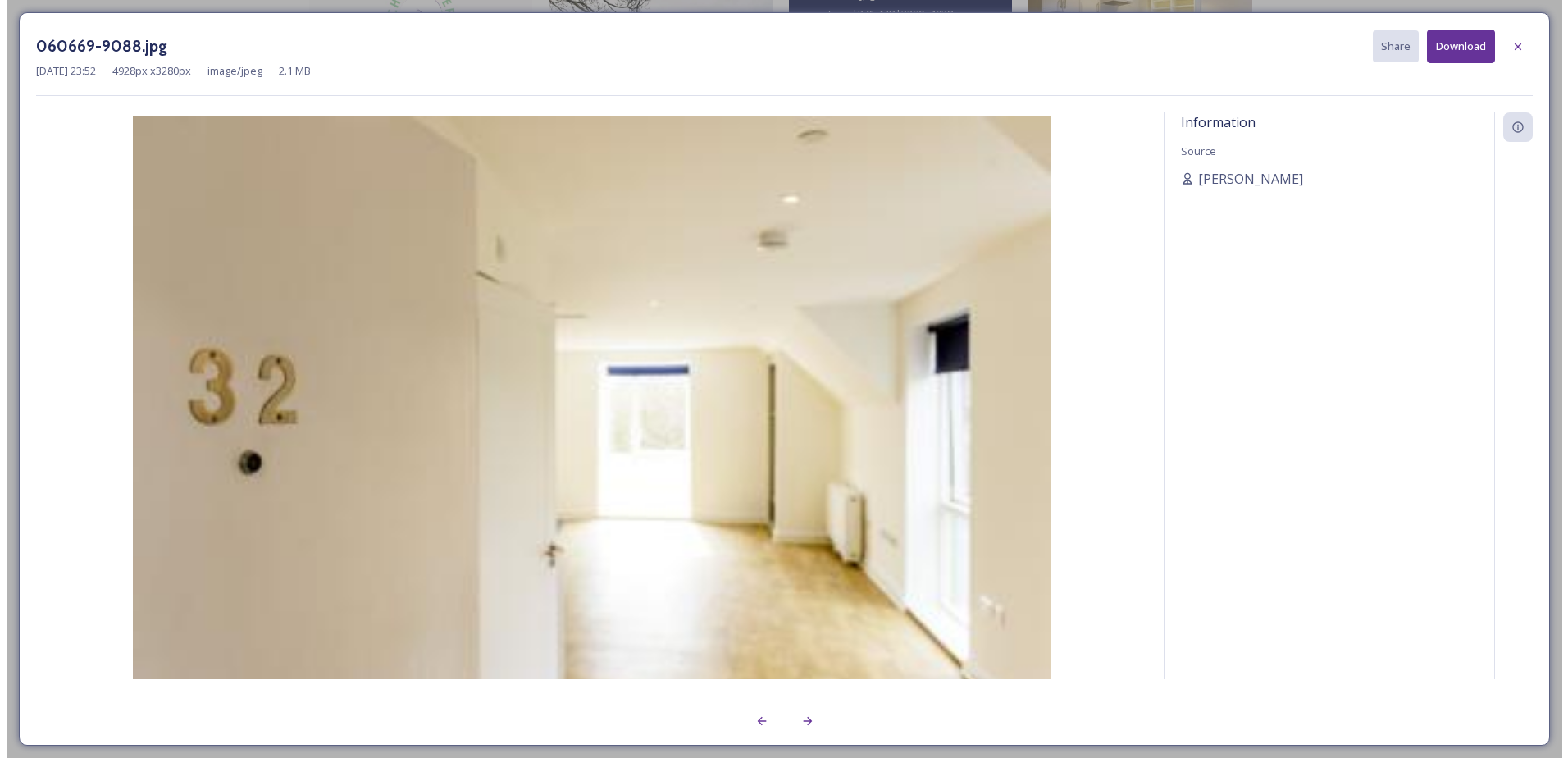
scroll to position [347, 0]
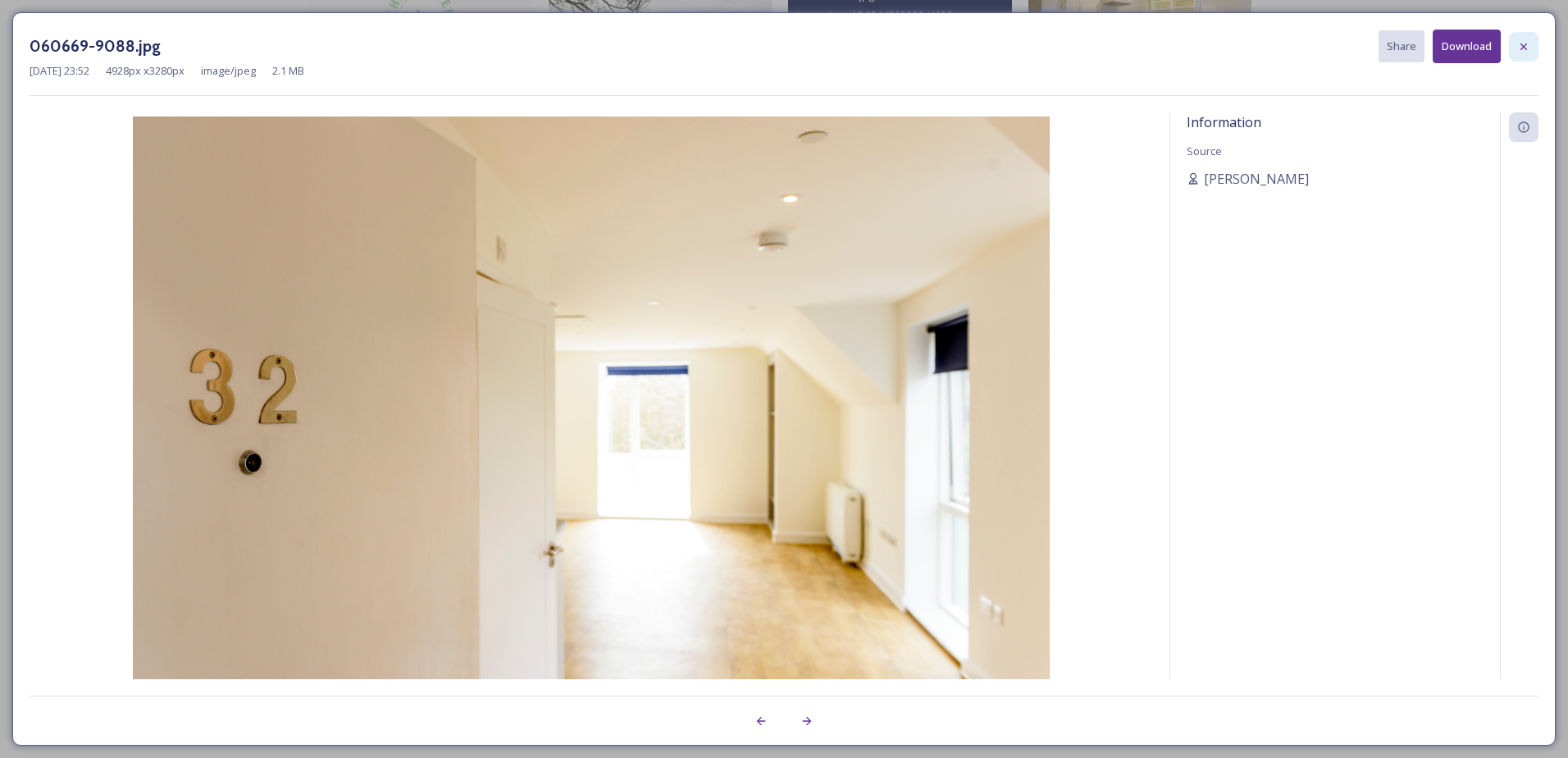
click at [1529, 50] on icon at bounding box center [1524, 47] width 14 height 14
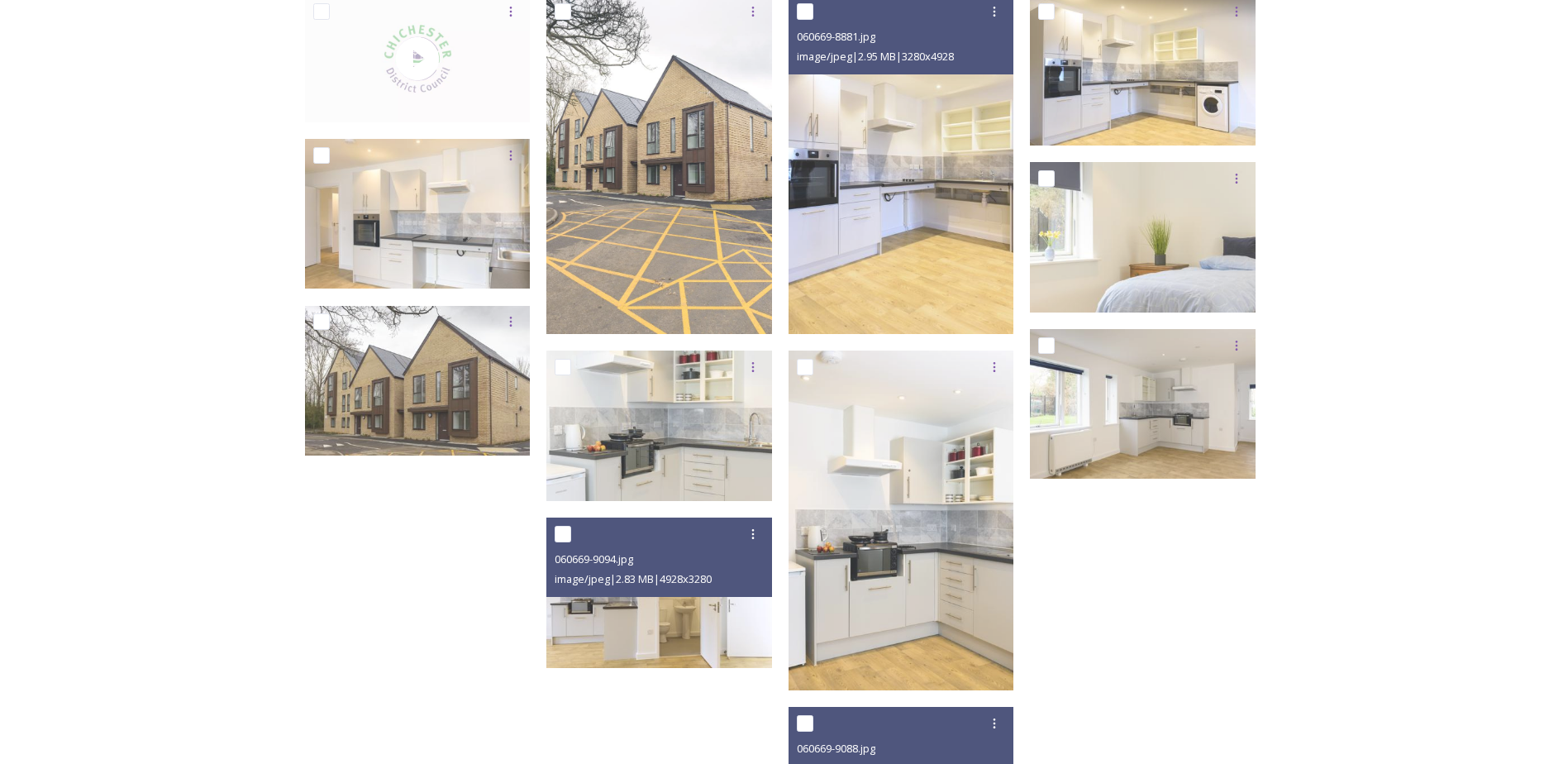
scroll to position [268, 0]
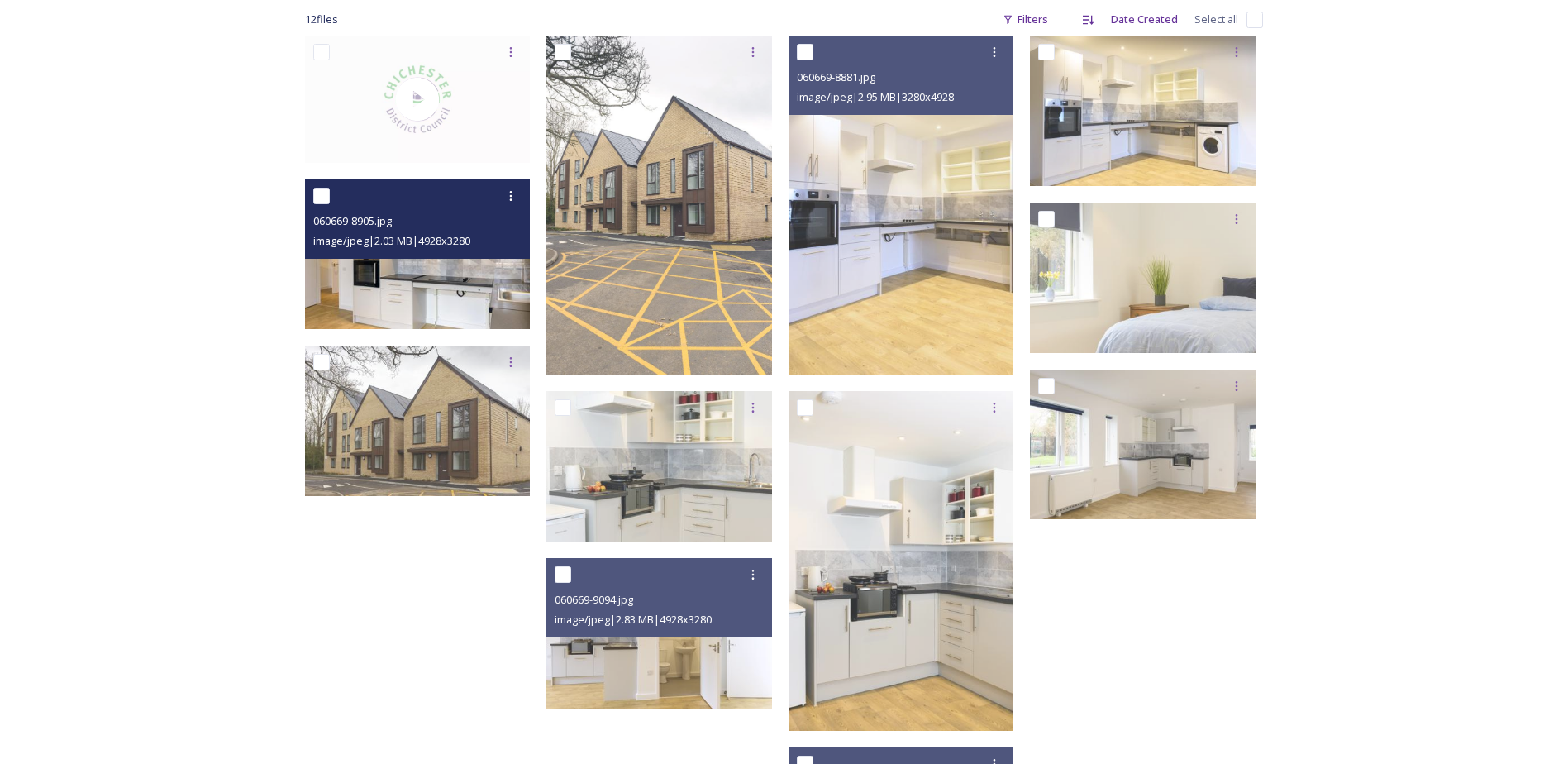
click at [369, 258] on img at bounding box center [418, 254] width 226 height 150
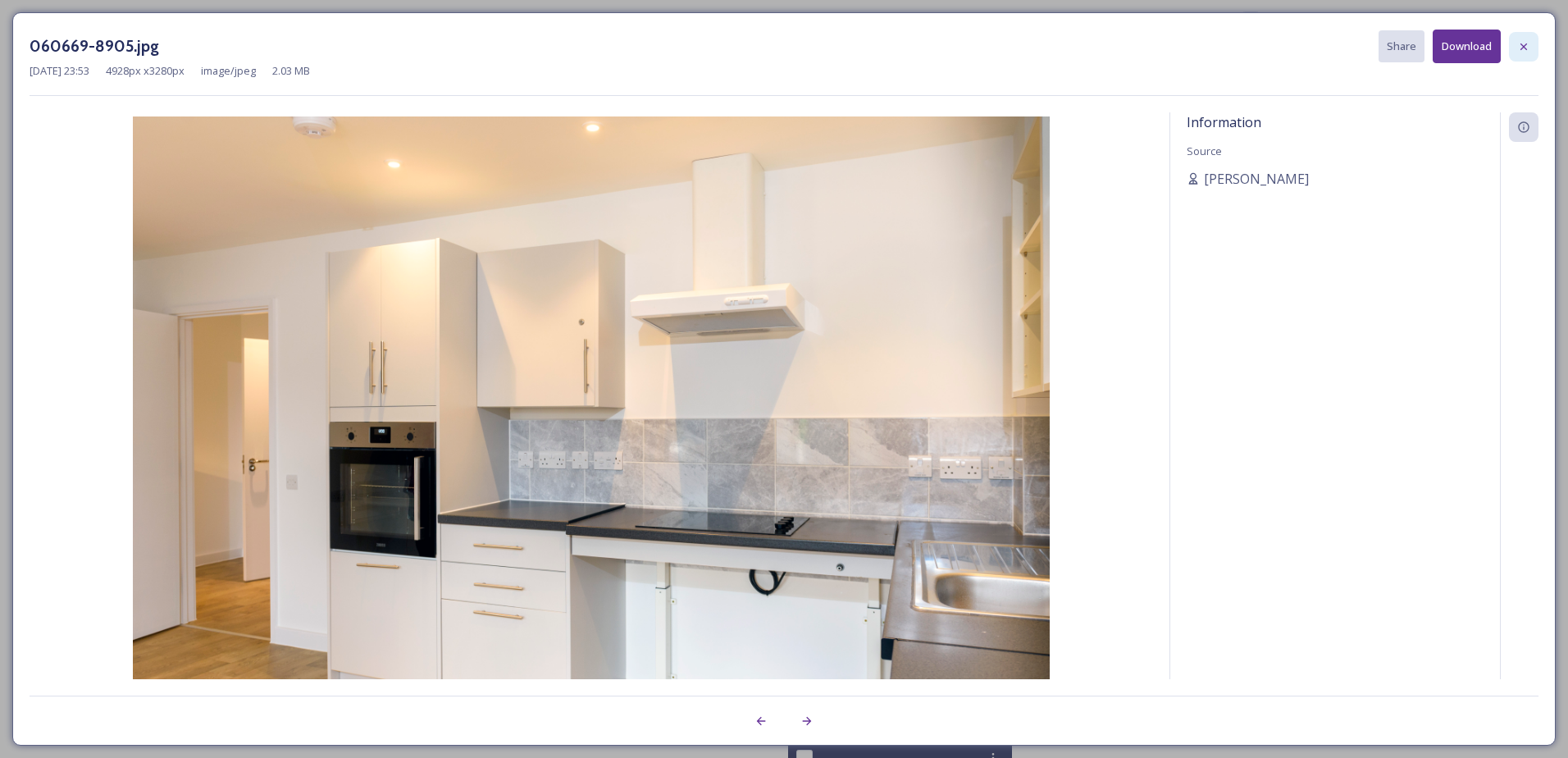
click at [1524, 41] on icon at bounding box center [1524, 47] width 14 height 14
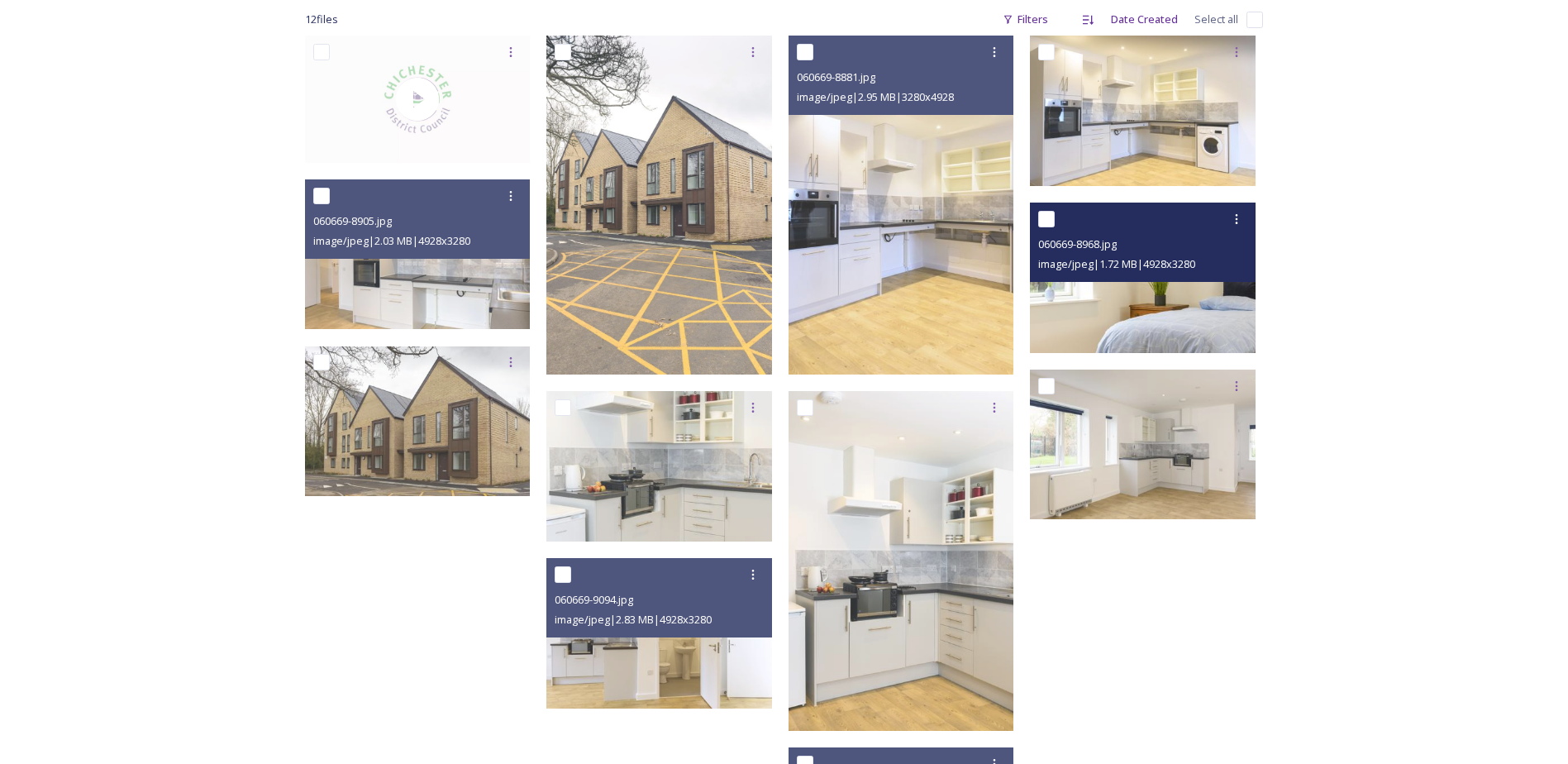
click at [1205, 298] on img at bounding box center [1142, 278] width 226 height 150
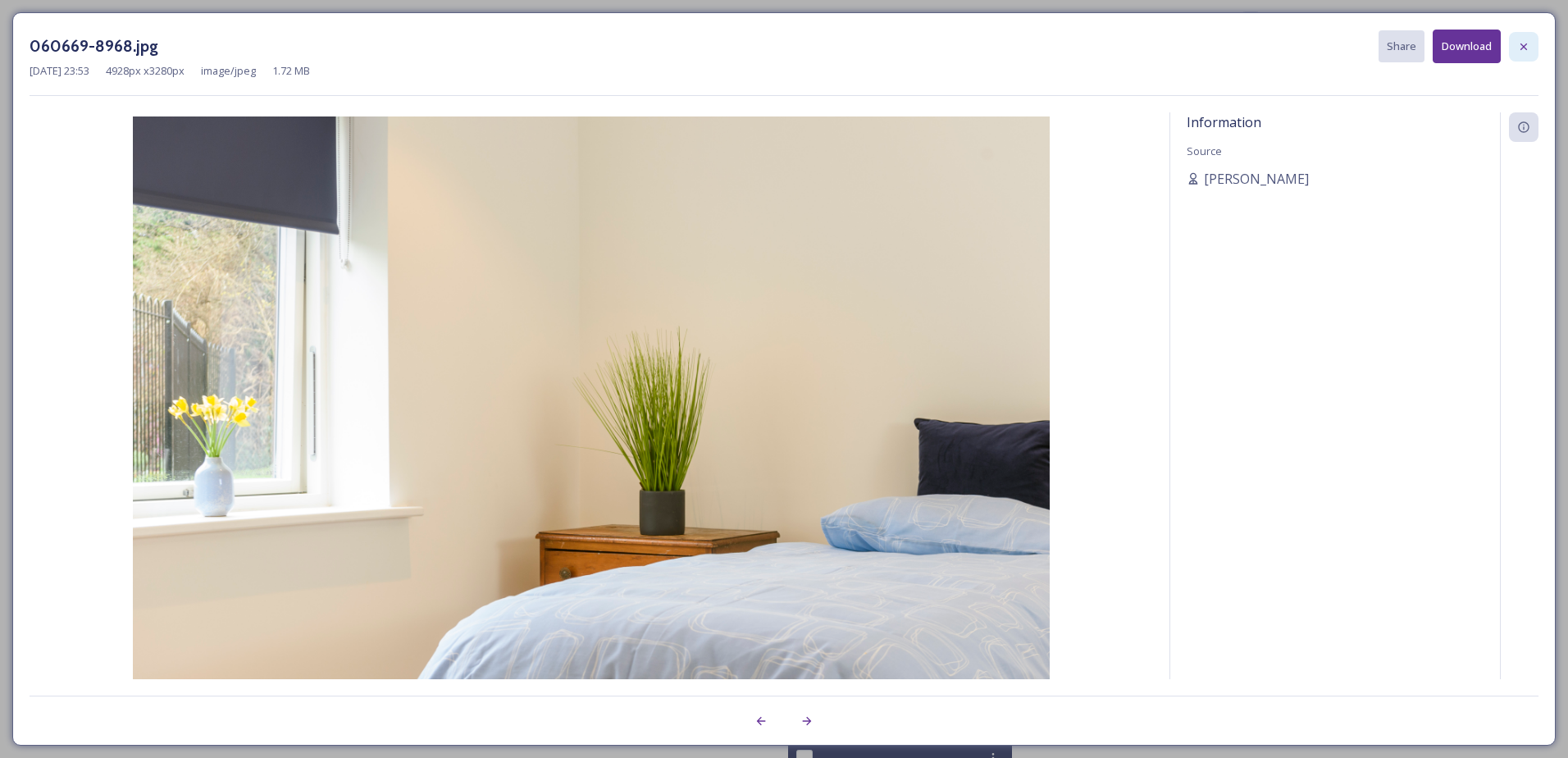
click at [1525, 48] on icon at bounding box center [1524, 45] width 7 height 7
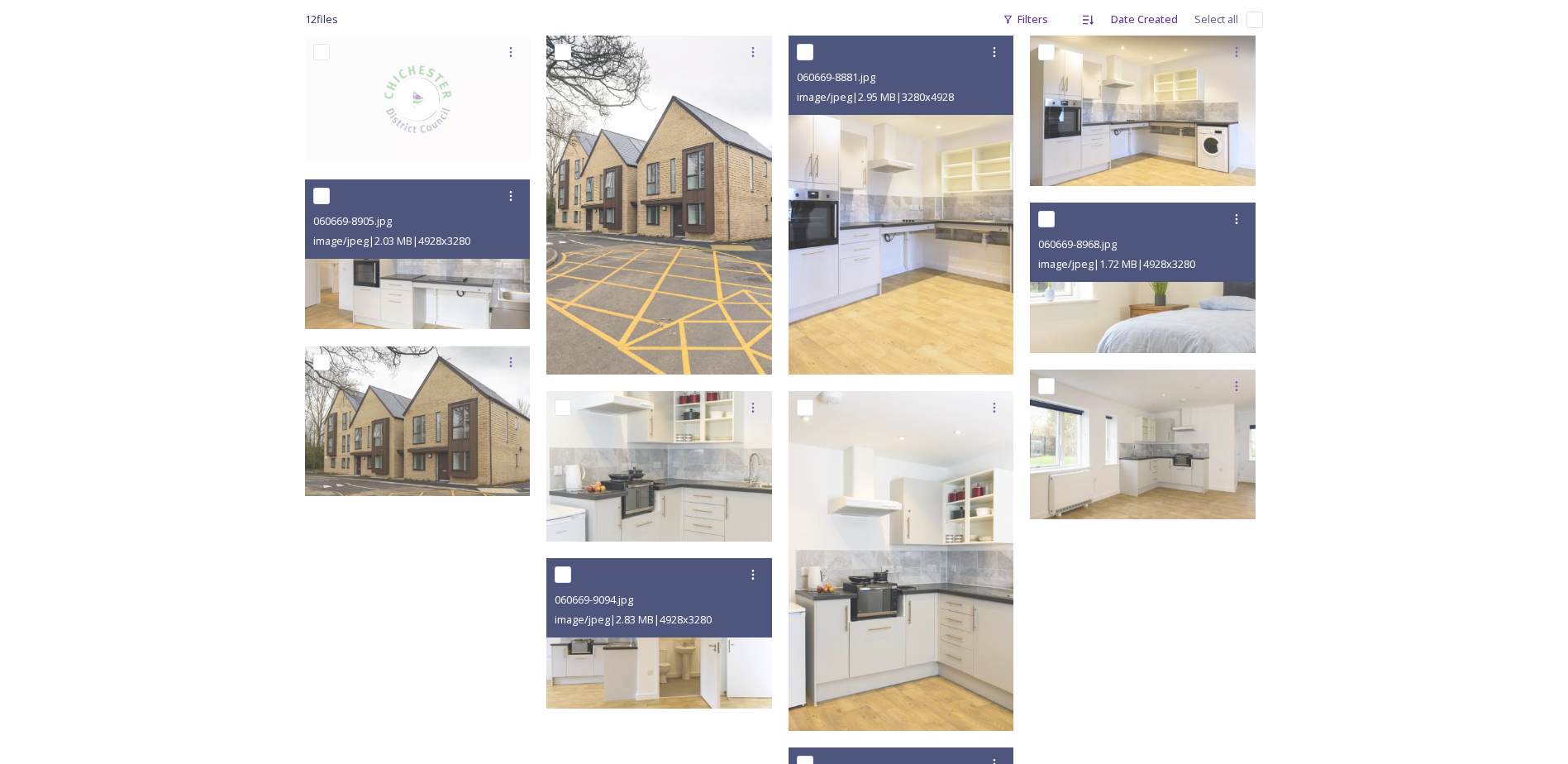
click at [1479, 336] on div "Launch [DATE] Shared by Chichester [PERSON_NAME] Close Launch [DATE] file s Fil…" at bounding box center [784, 372] width 1568 height 1280
